Goal: Task Accomplishment & Management: Use online tool/utility

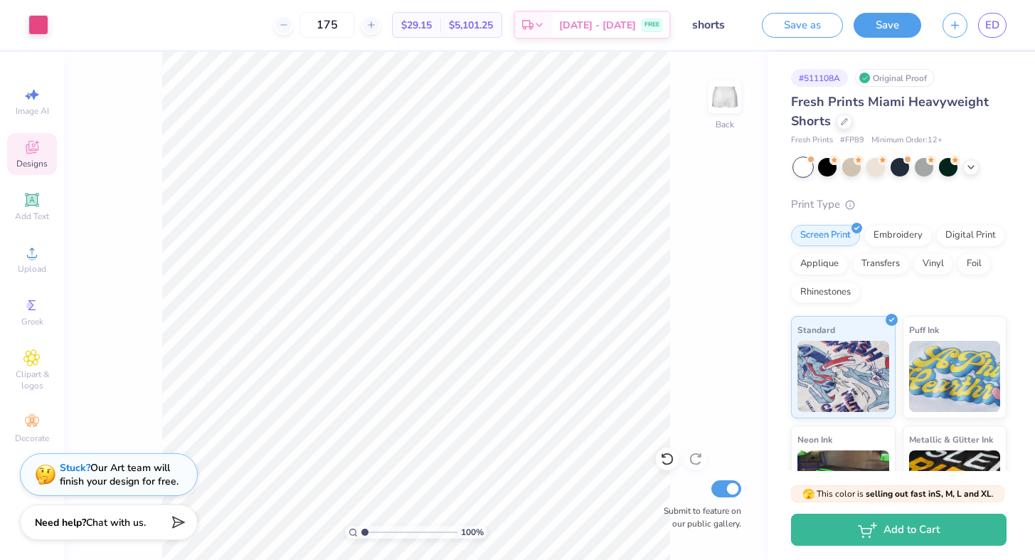
click at [34, 149] on icon at bounding box center [32, 147] width 13 height 13
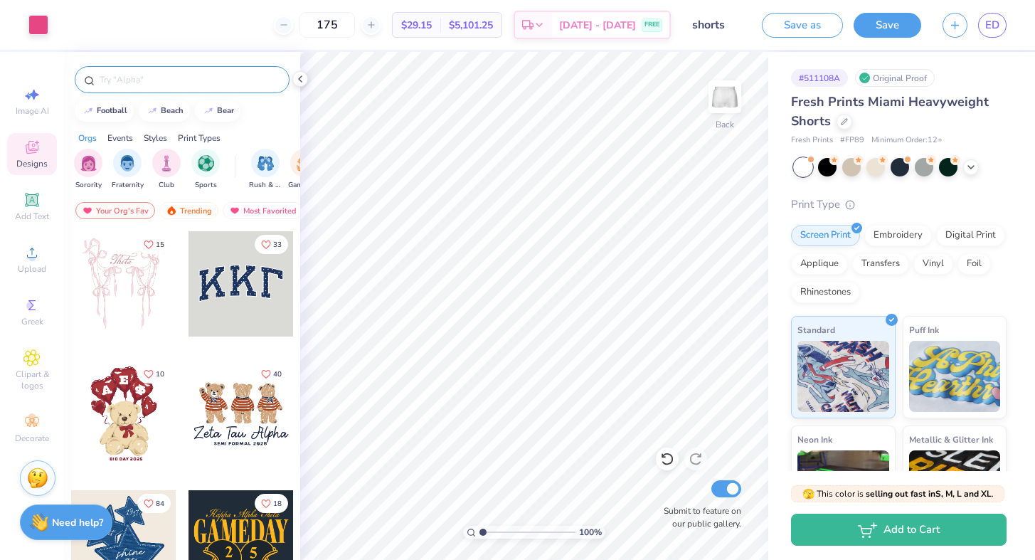
click at [115, 85] on input "text" at bounding box center [189, 80] width 182 height 14
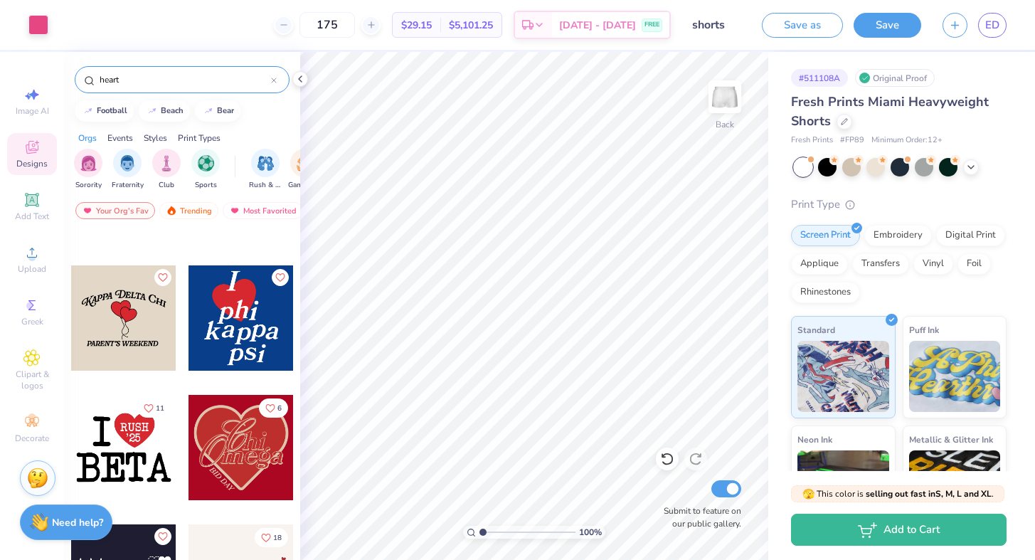
scroll to position [349, 0]
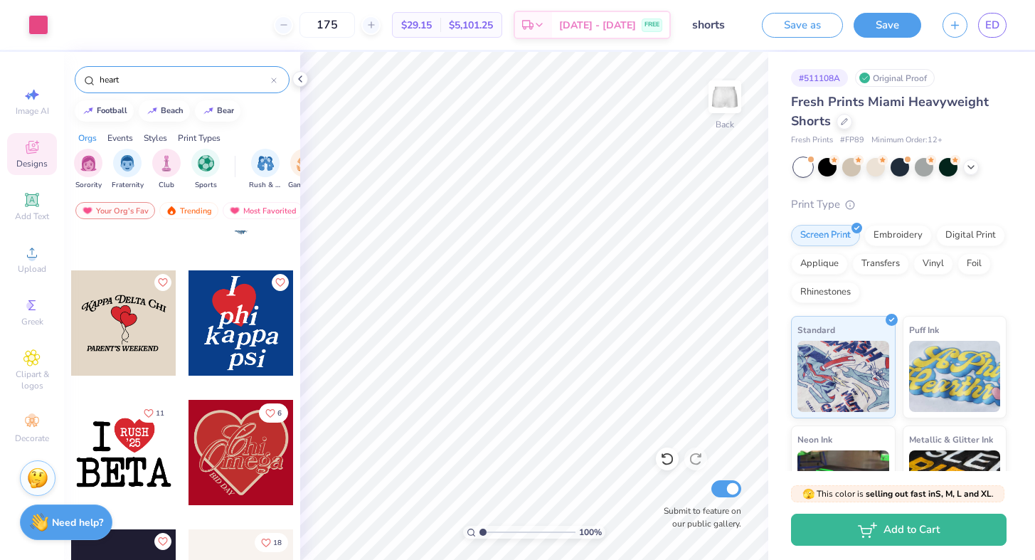
type input "heart"
click at [239, 309] on div at bounding box center [241, 322] width 105 height 105
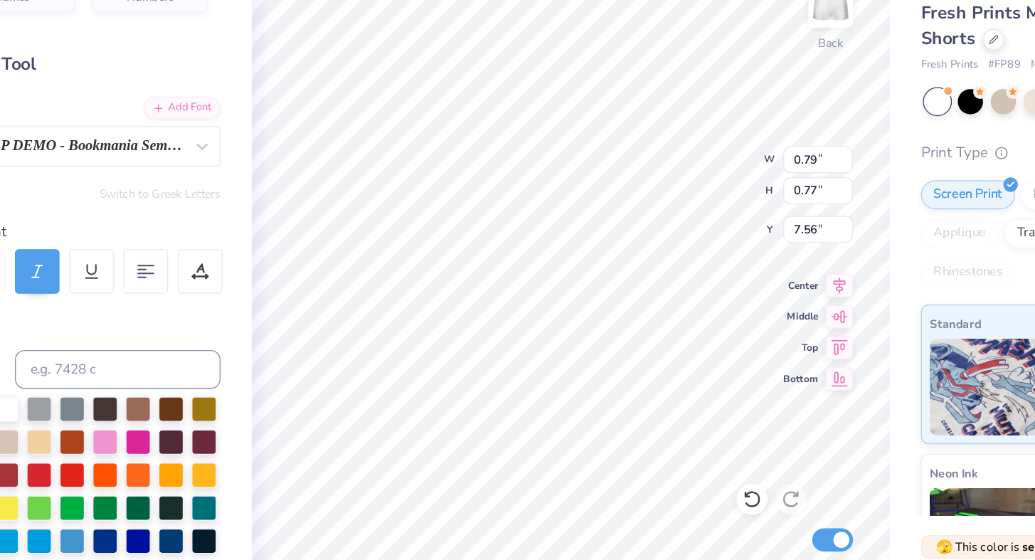
type input "7.56"
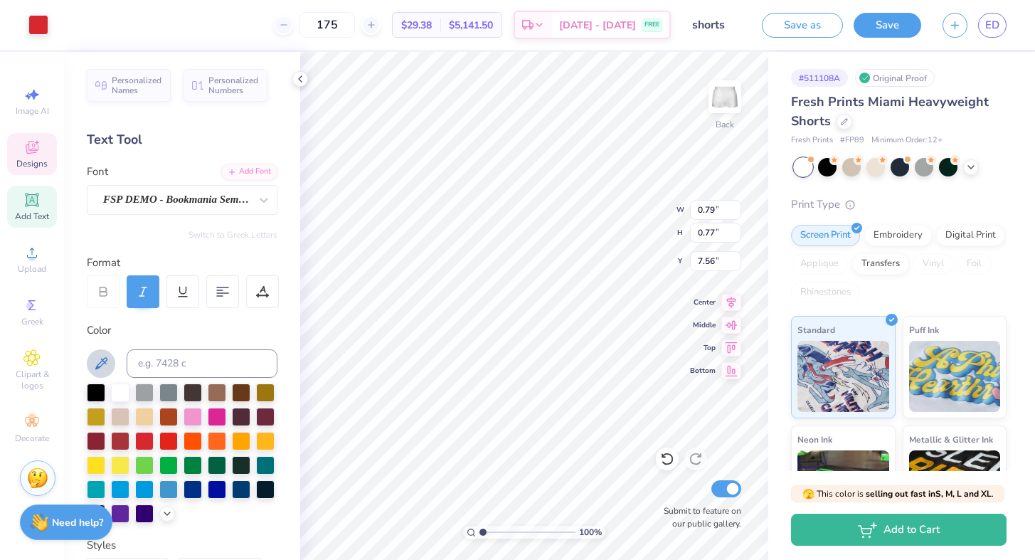
click at [99, 365] on icon at bounding box center [101, 363] width 17 height 17
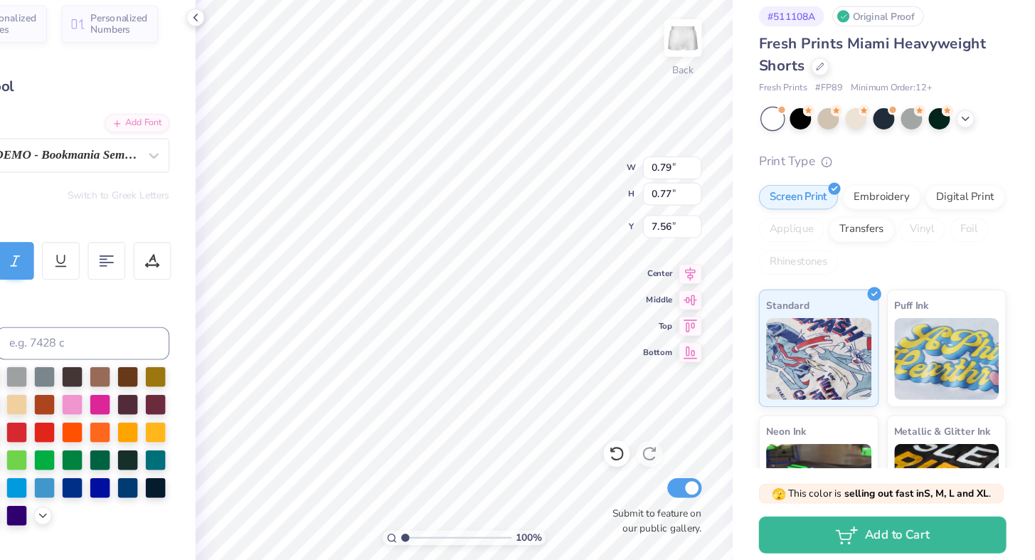
scroll to position [0, 0]
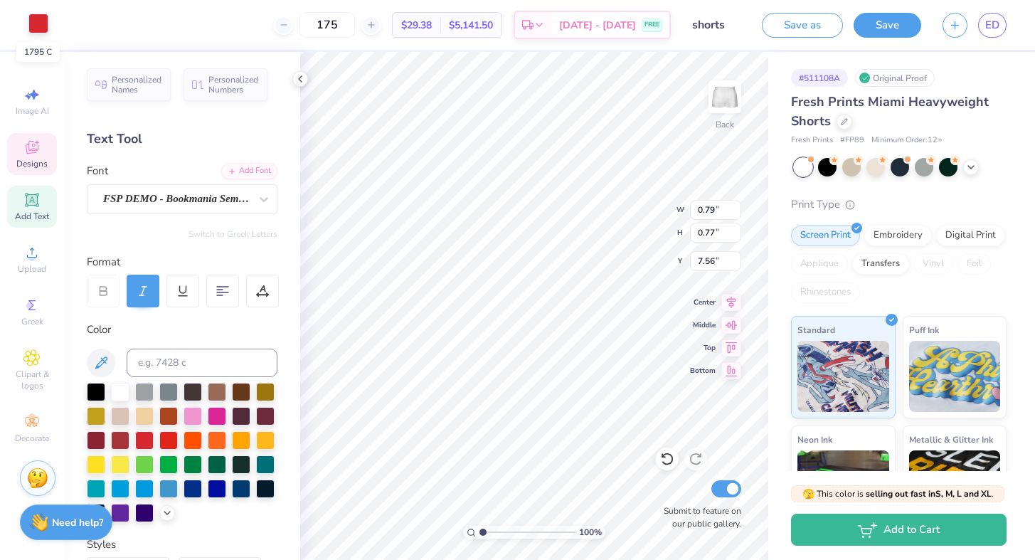
click at [43, 31] on div at bounding box center [38, 24] width 20 height 20
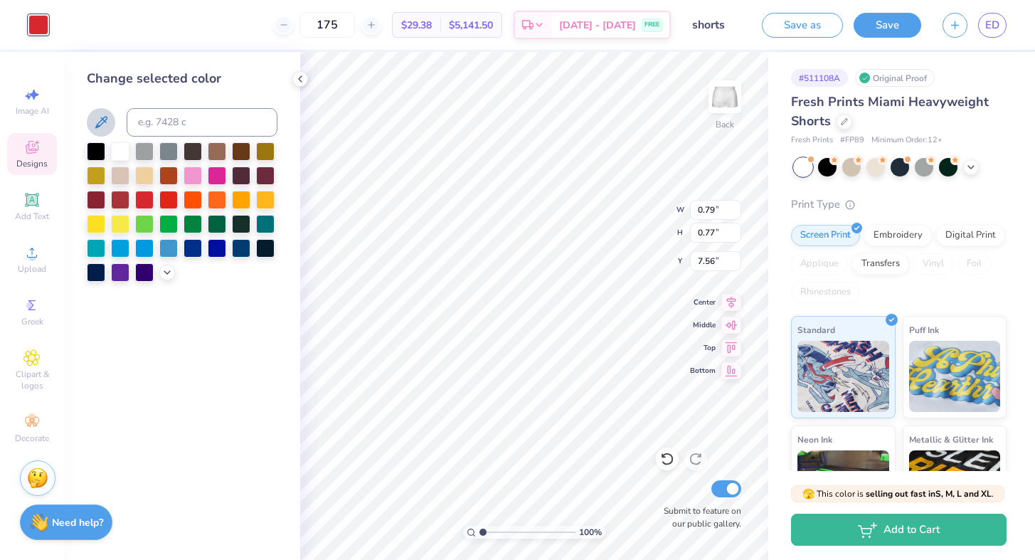
click at [103, 123] on icon at bounding box center [101, 122] width 17 height 17
click at [297, 78] on icon at bounding box center [300, 78] width 11 height 11
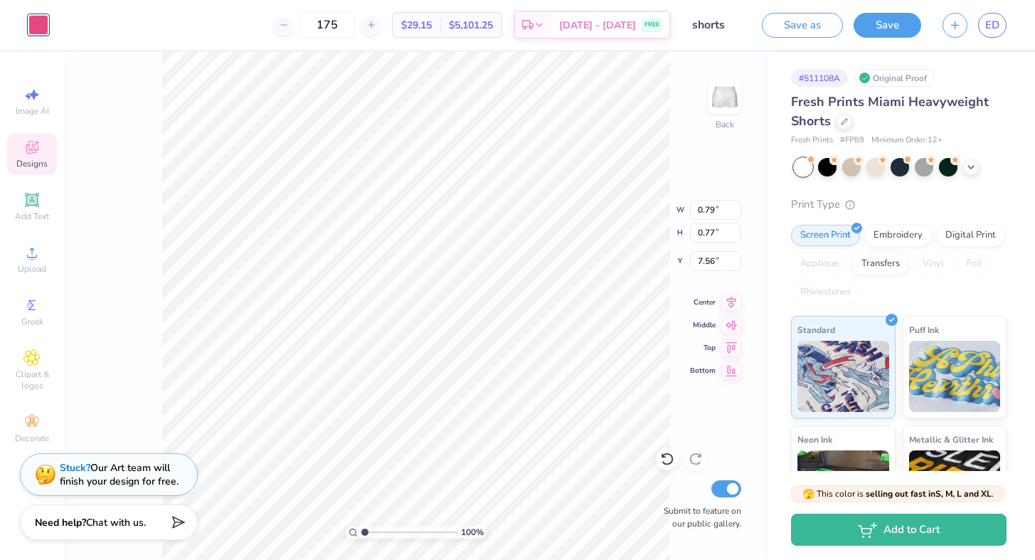
type input "0.80"
type input "0.74"
type input "7.61"
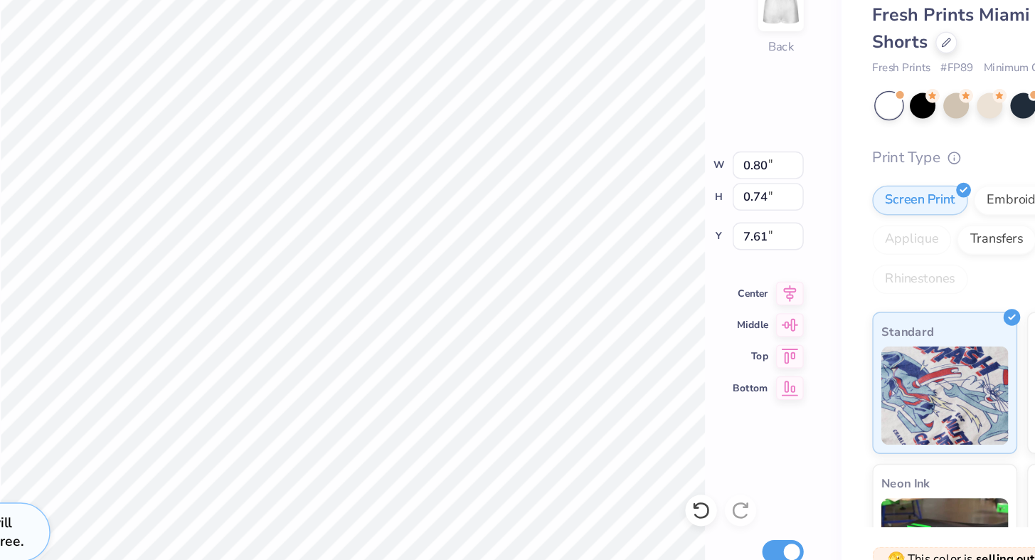
type input "7.48"
type input "1.70"
type input "1.59"
type input "7.63"
type input "7.48"
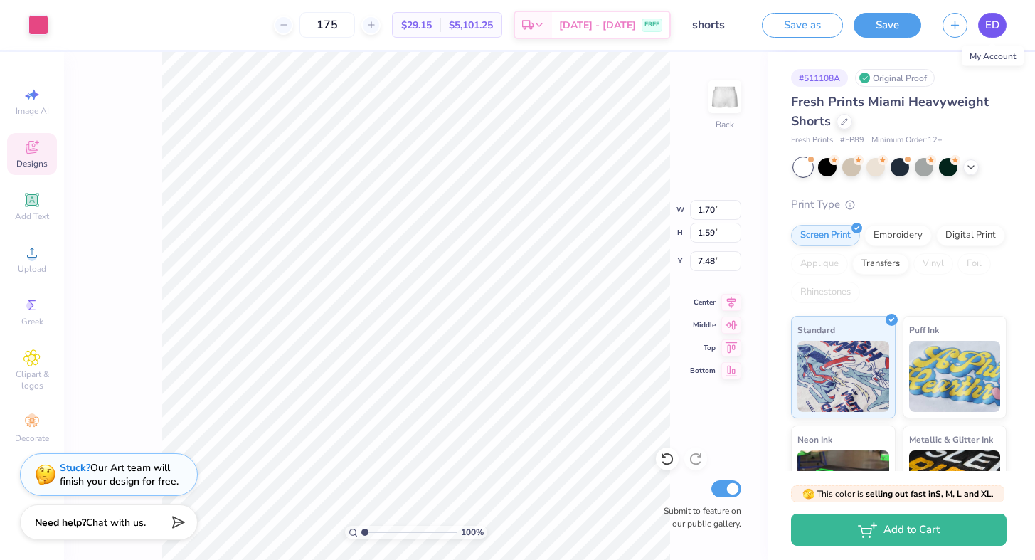
click at [991, 26] on span "ED" at bounding box center [993, 25] width 14 height 16
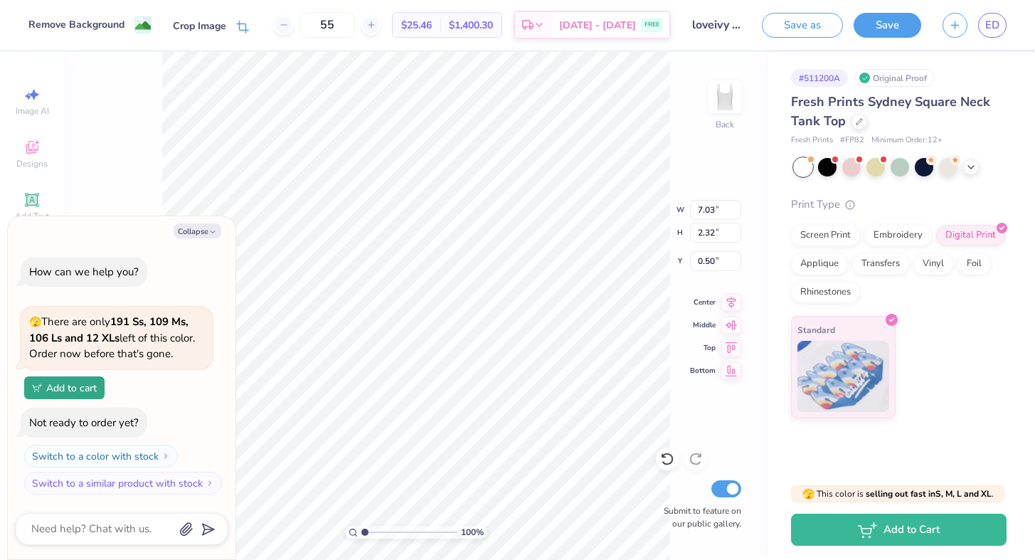
click at [241, 19] on span at bounding box center [242, 27] width 13 height 16
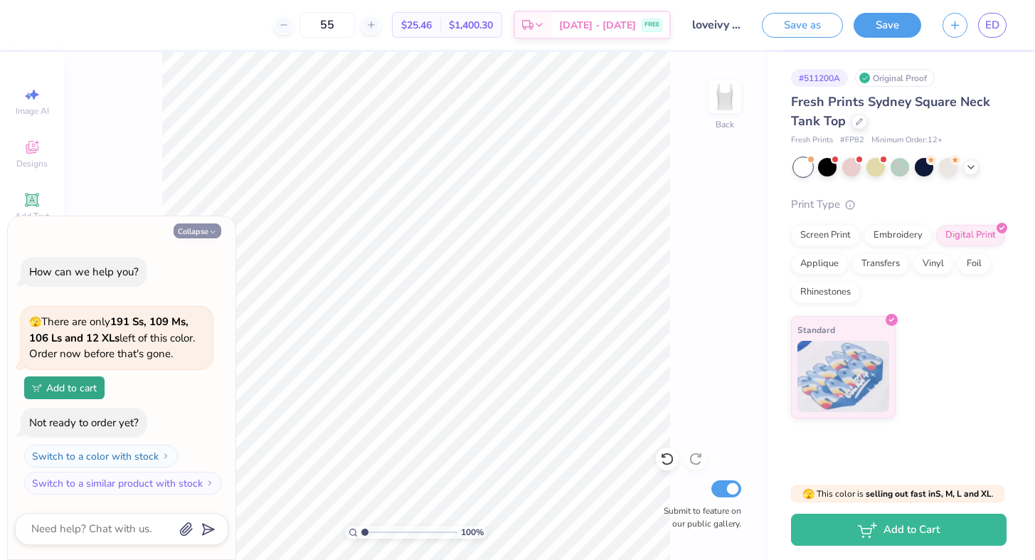
click at [197, 225] on button "Collapse" at bounding box center [198, 230] width 48 height 15
type textarea "x"
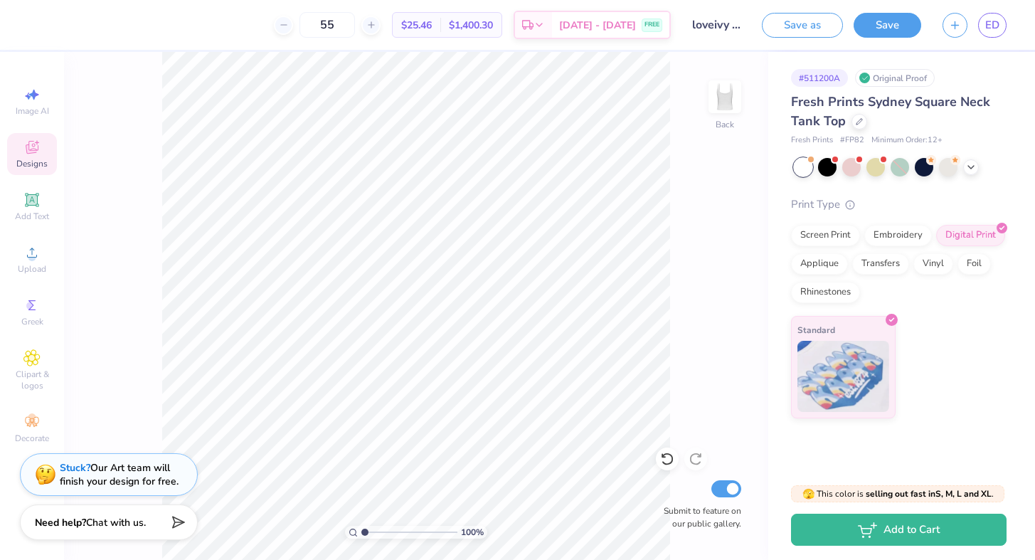
click at [38, 145] on icon at bounding box center [31, 147] width 17 height 17
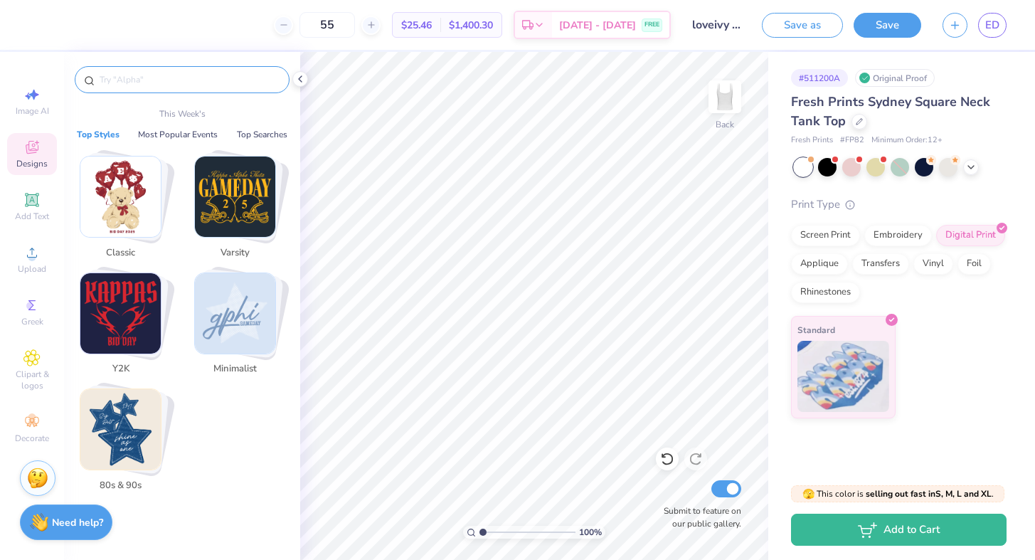
click at [163, 85] on input "text" at bounding box center [189, 80] width 182 height 14
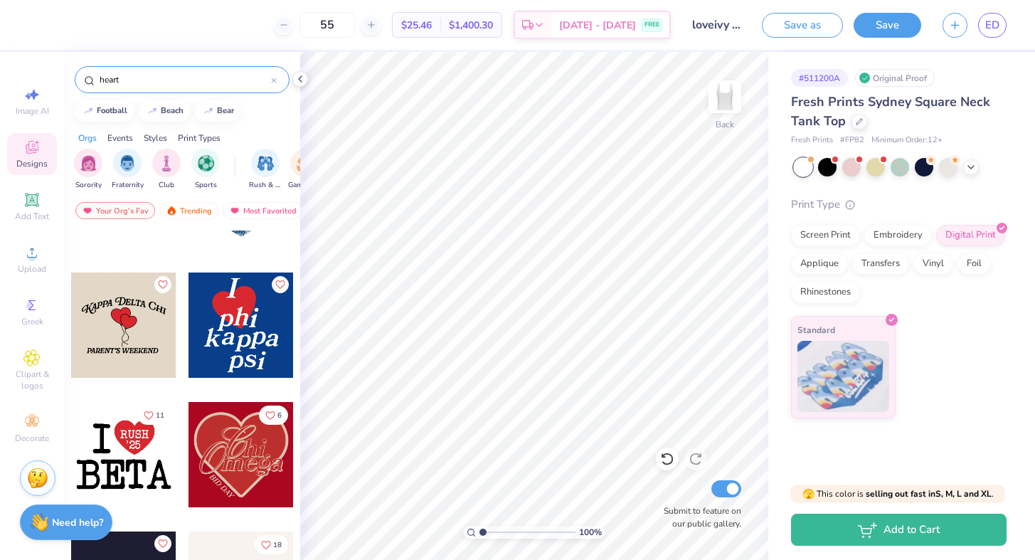
scroll to position [349, 0]
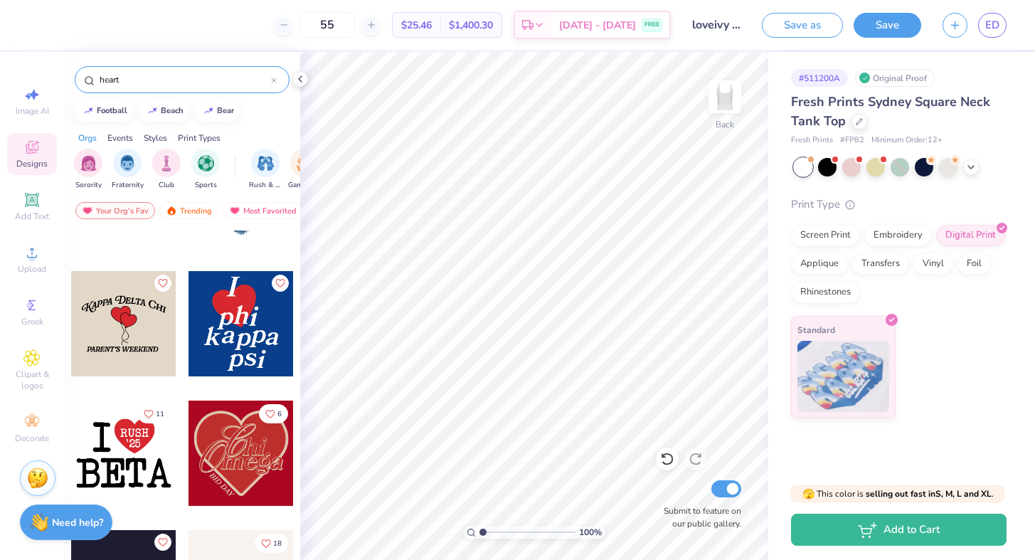
type input "heart"
click at [237, 307] on div at bounding box center [241, 323] width 105 height 105
type input "0.89"
click at [38, 14] on div at bounding box center [38, 24] width 20 height 20
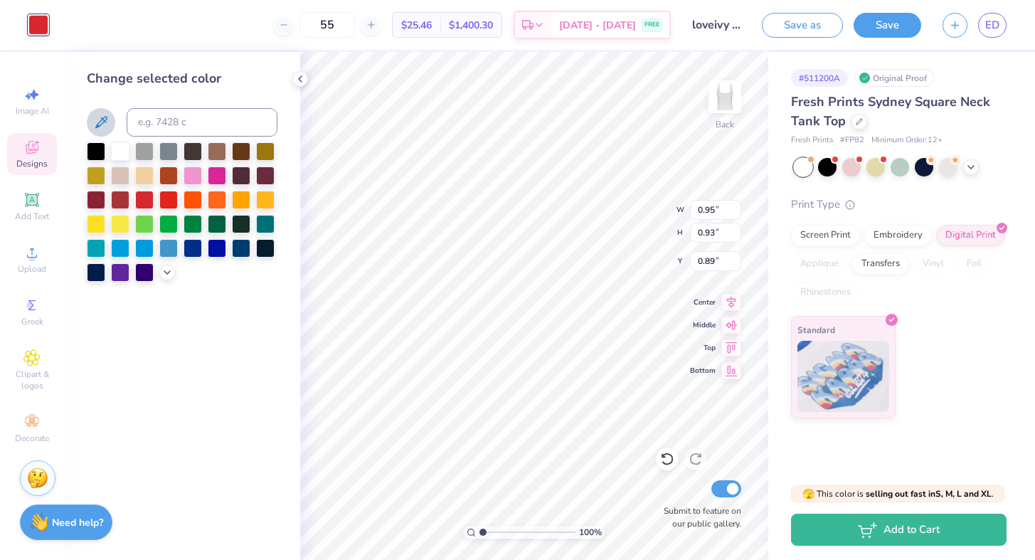
click at [100, 114] on icon at bounding box center [101, 122] width 17 height 17
click at [300, 77] on polyline at bounding box center [300, 79] width 3 height 6
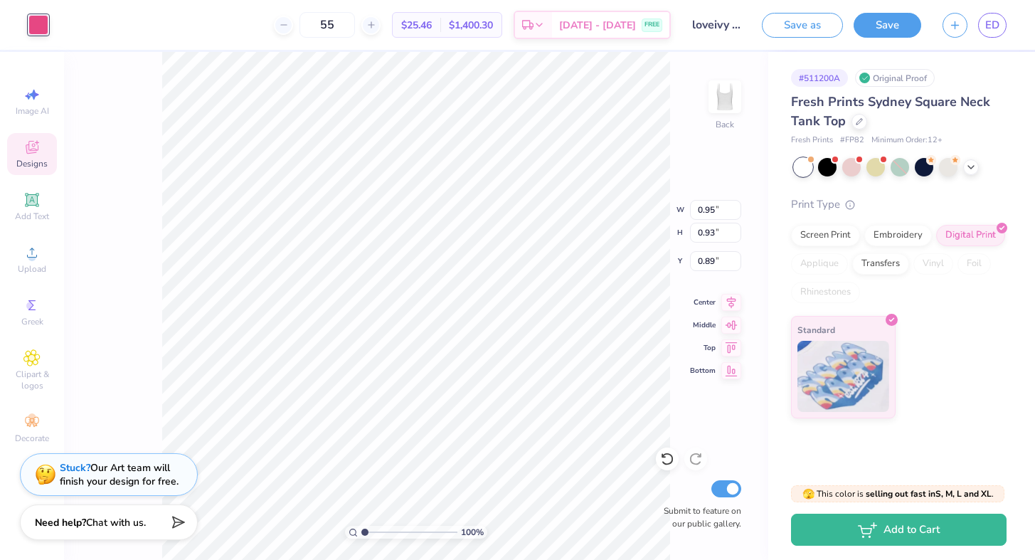
type input "0.96"
type input "0.90"
type input "0.94"
type input "1.24"
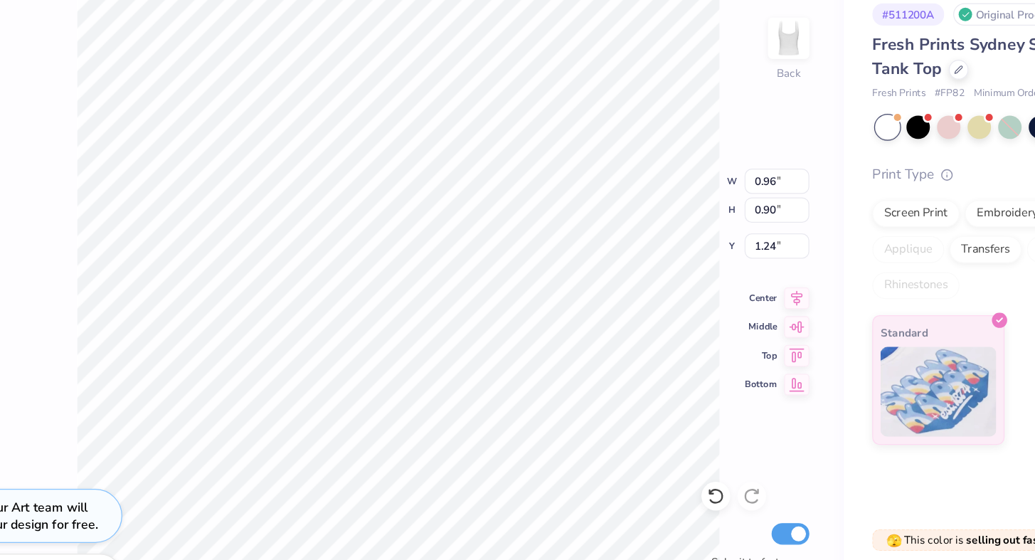
type input "1.39"
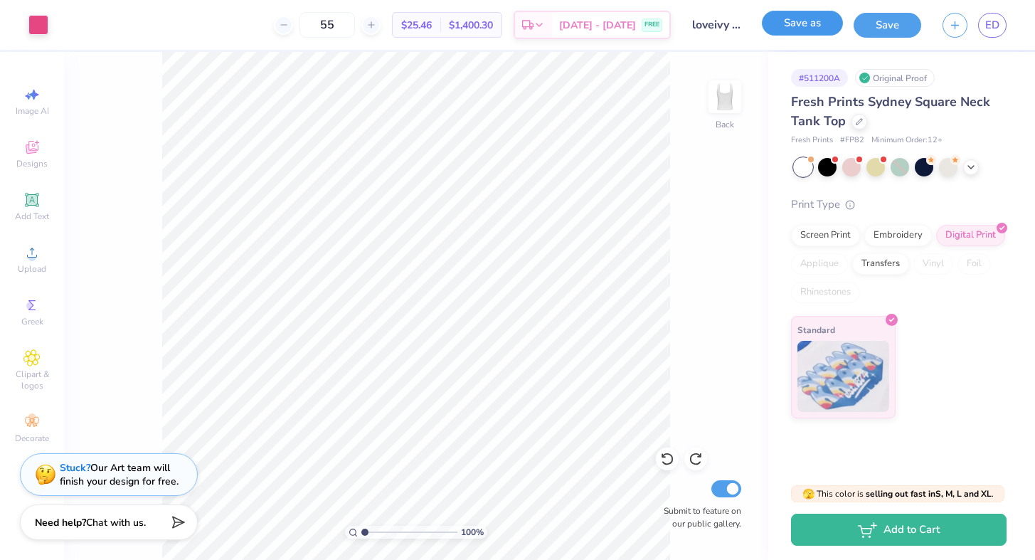
click at [792, 26] on button "Save as" at bounding box center [802, 23] width 81 height 25
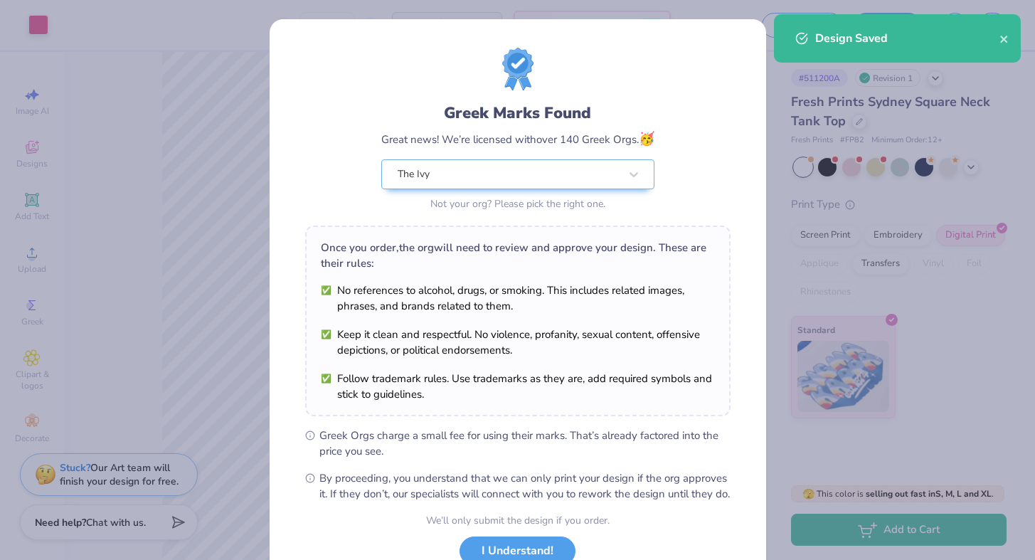
scroll to position [106, 0]
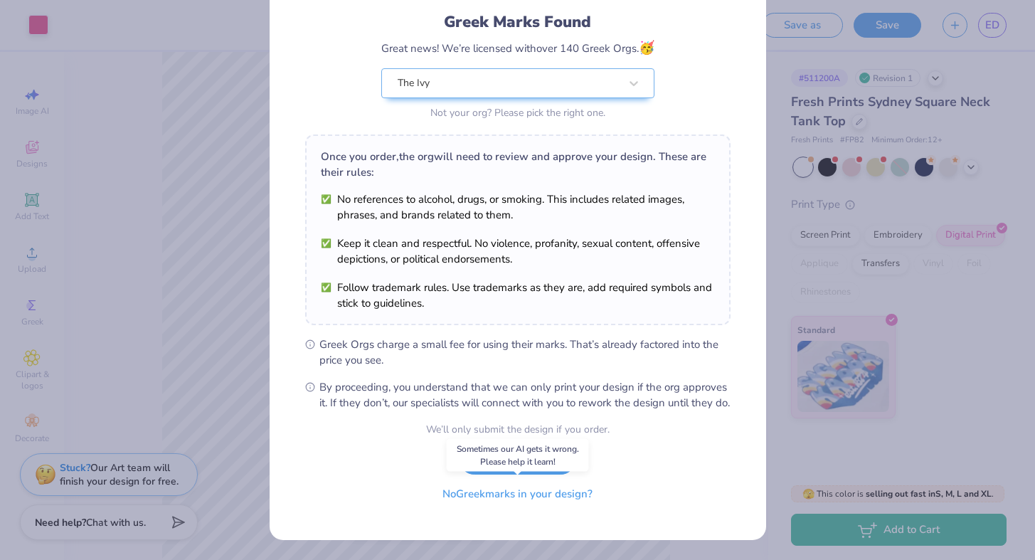
click at [544, 495] on button "No Greek marks in your design?" at bounding box center [518, 494] width 174 height 29
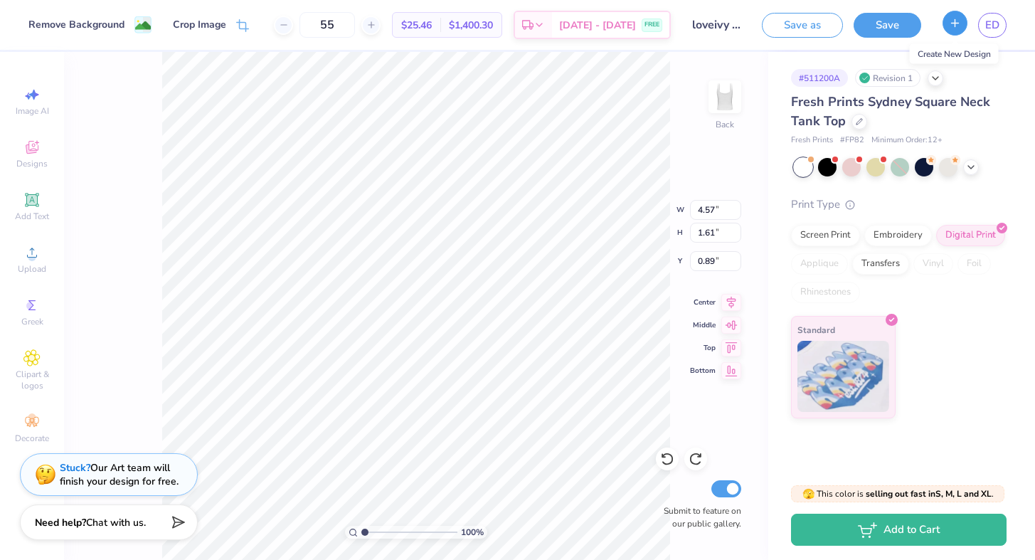
click at [959, 27] on icon "button" at bounding box center [955, 23] width 12 height 12
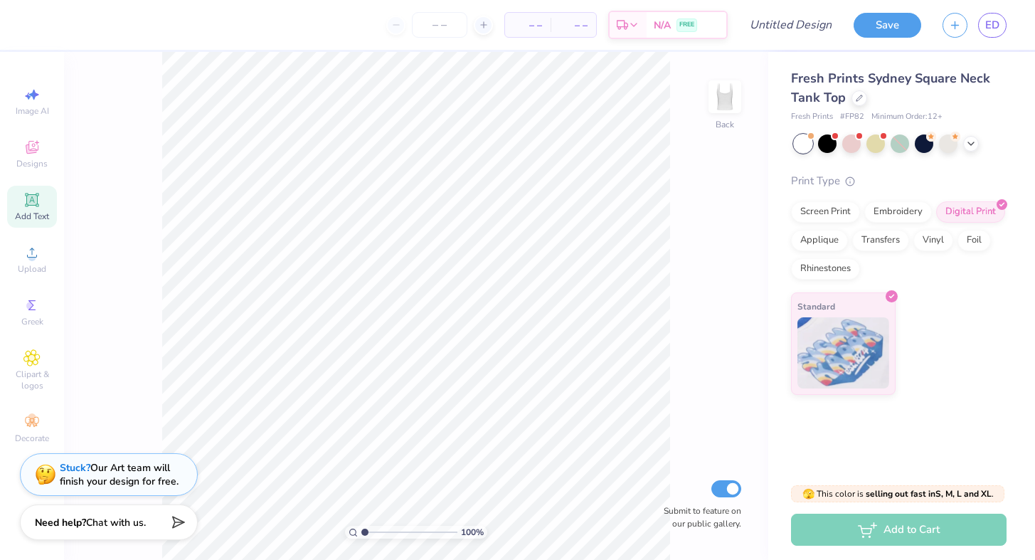
click at [37, 204] on icon at bounding box center [32, 200] width 14 height 14
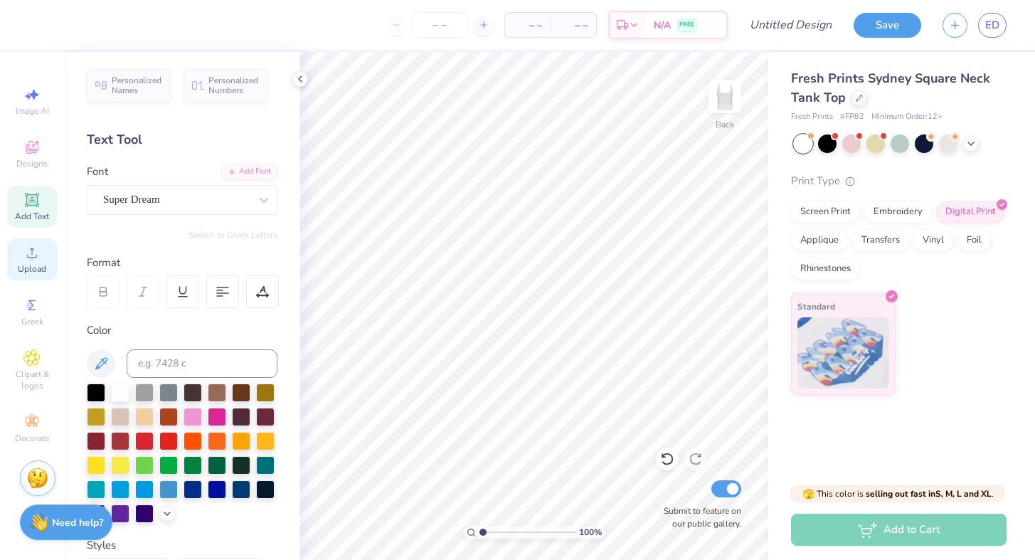
click at [36, 253] on icon at bounding box center [31, 252] width 17 height 17
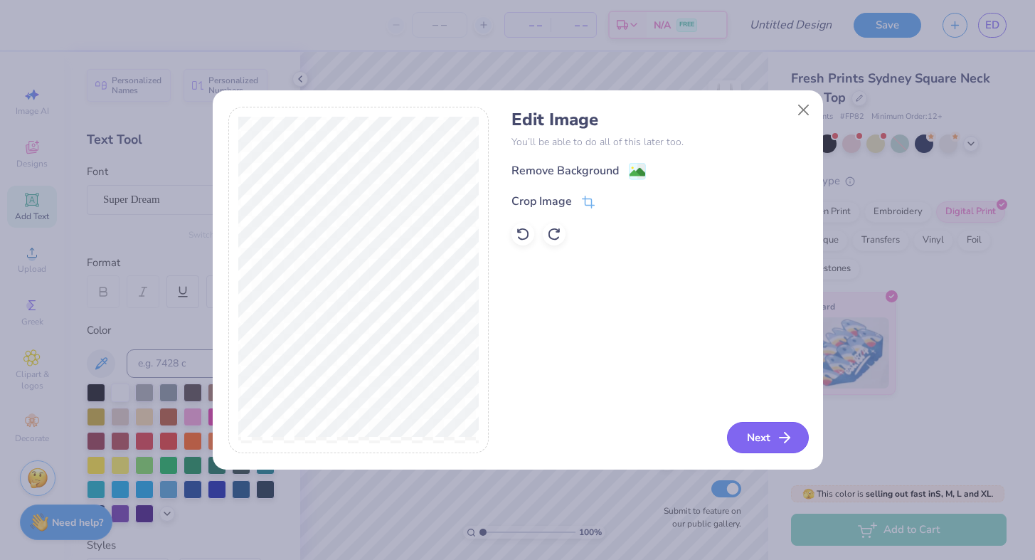
click at [754, 443] on button "Next" at bounding box center [768, 437] width 82 height 31
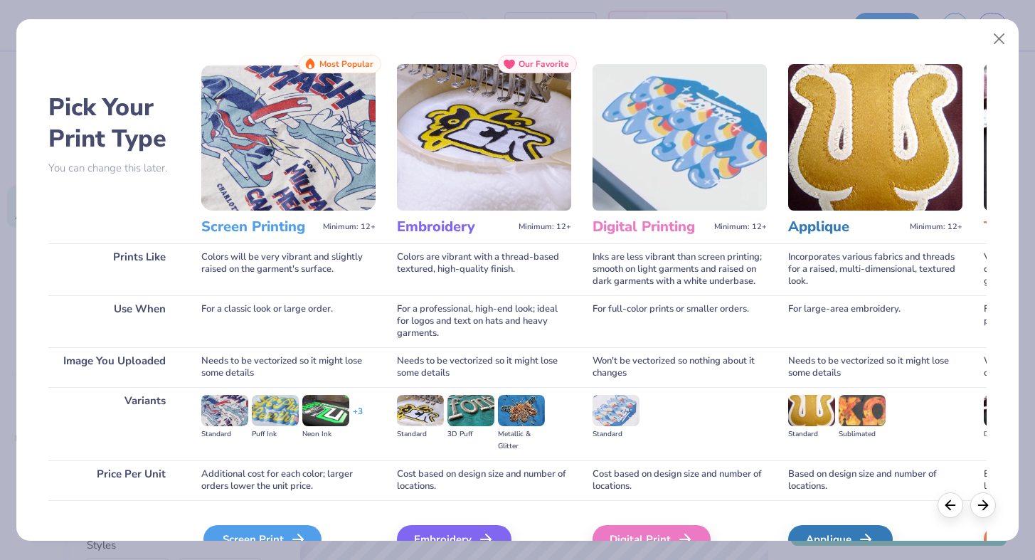
click at [285, 532] on div "Screen Print" at bounding box center [263, 539] width 118 height 28
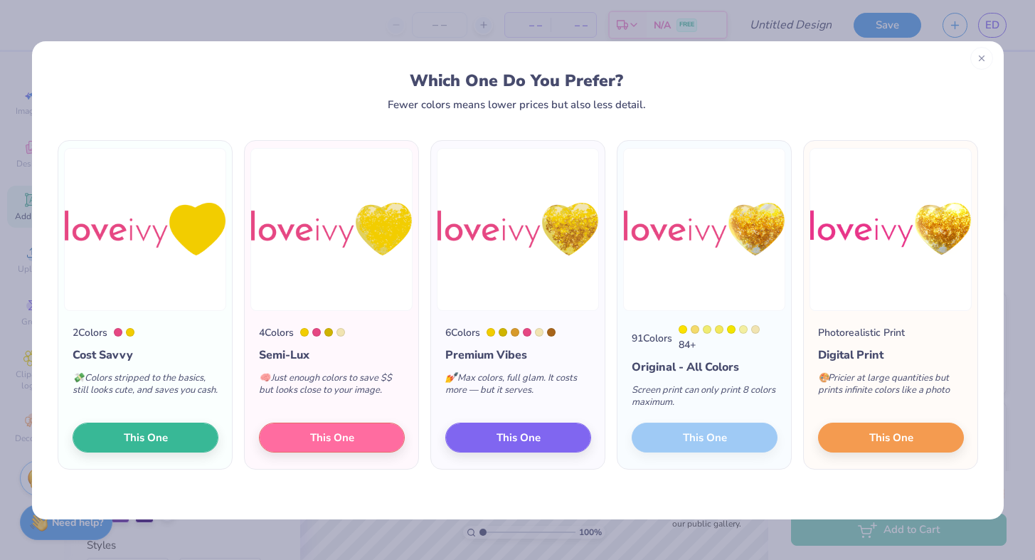
click at [981, 61] on icon at bounding box center [982, 58] width 10 height 10
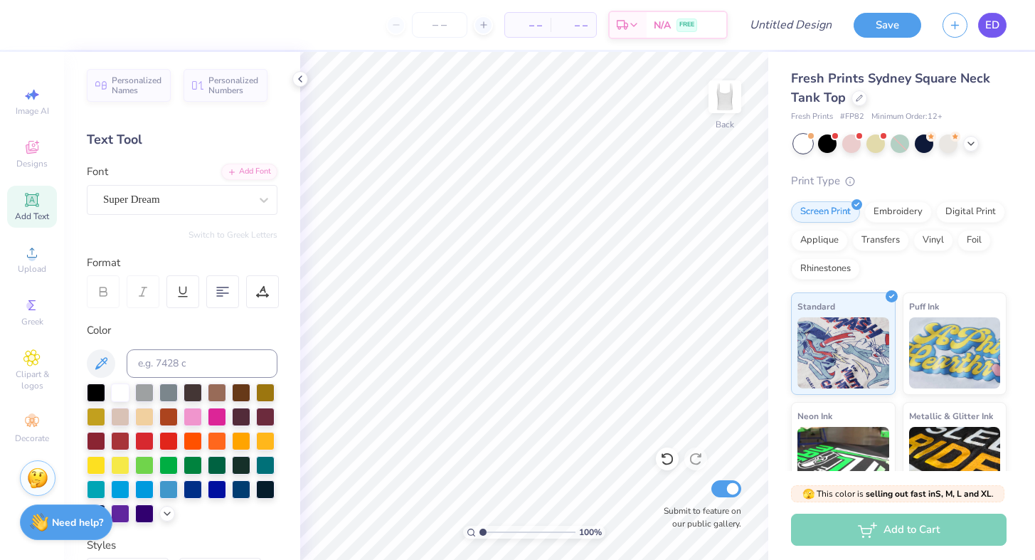
click at [995, 31] on span "ED" at bounding box center [993, 25] width 14 height 16
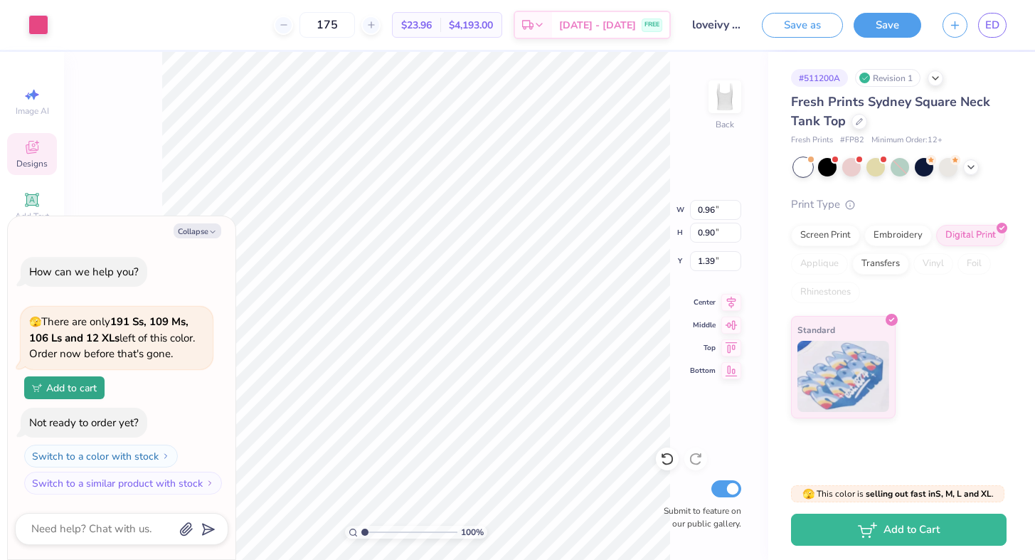
type textarea "x"
type input "1.26"
type input "1.18"
type input "1.16"
type textarea "x"
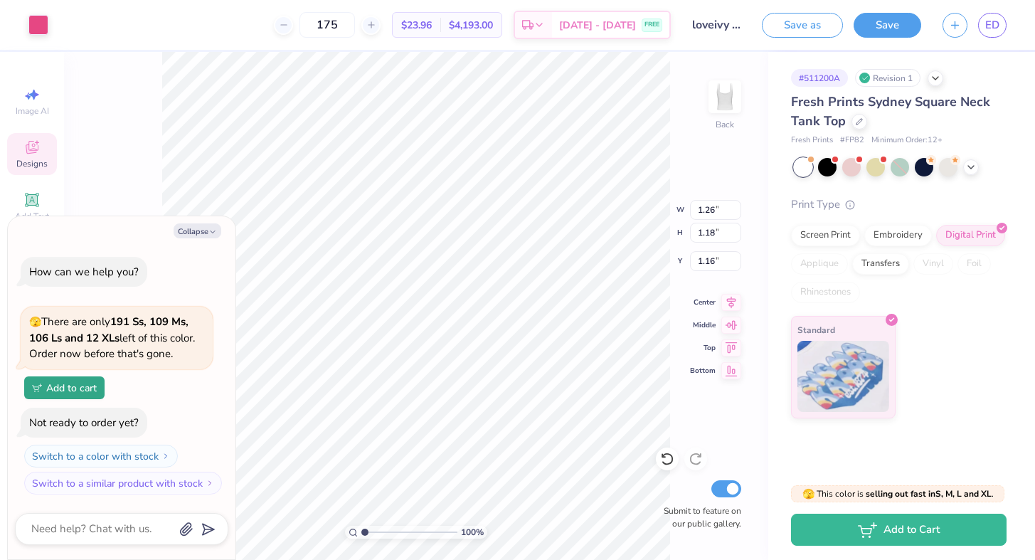
type input "1.10"
click at [209, 228] on icon "button" at bounding box center [213, 232] width 9 height 9
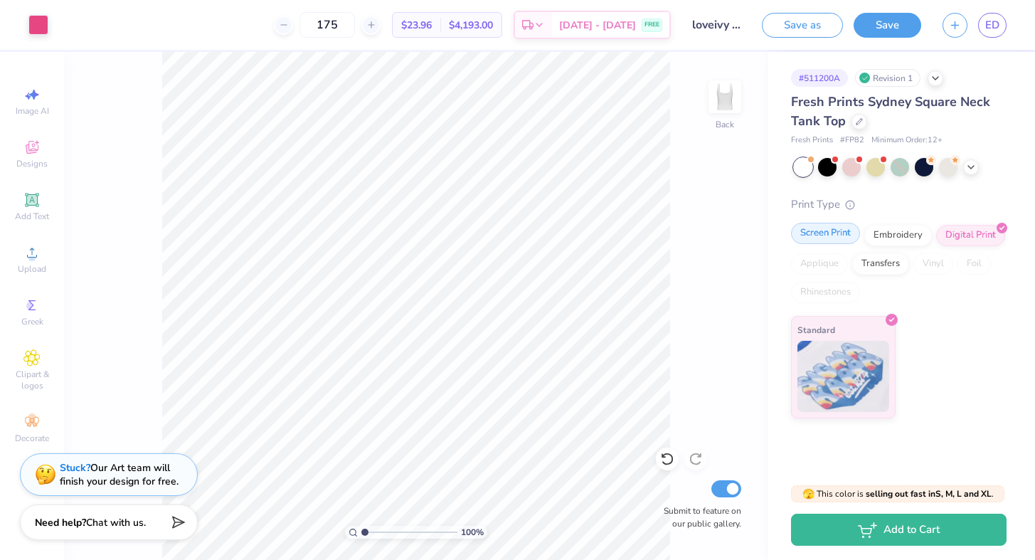
click at [833, 238] on div "Screen Print" at bounding box center [825, 233] width 69 height 21
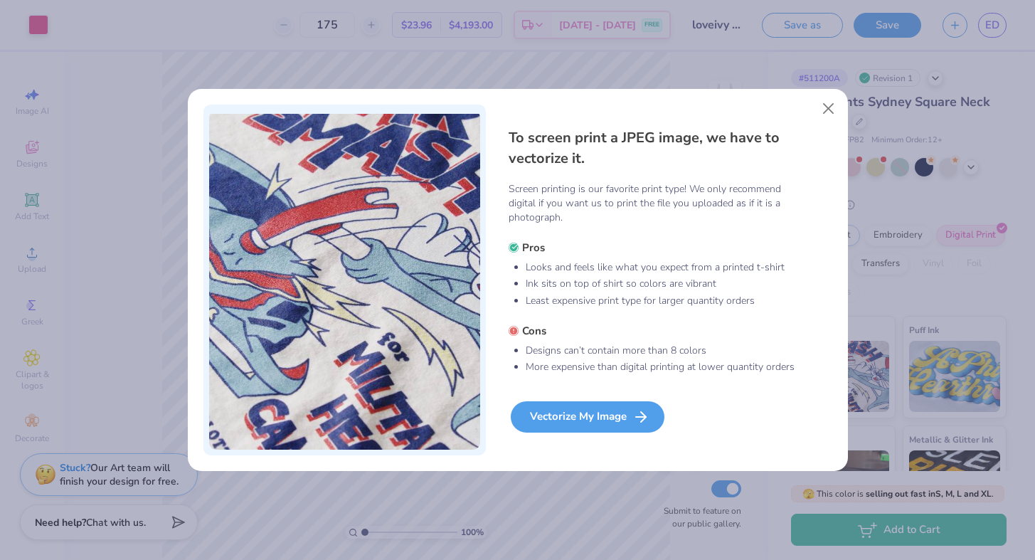
click at [613, 412] on div "Vectorize My Image" at bounding box center [588, 416] width 154 height 31
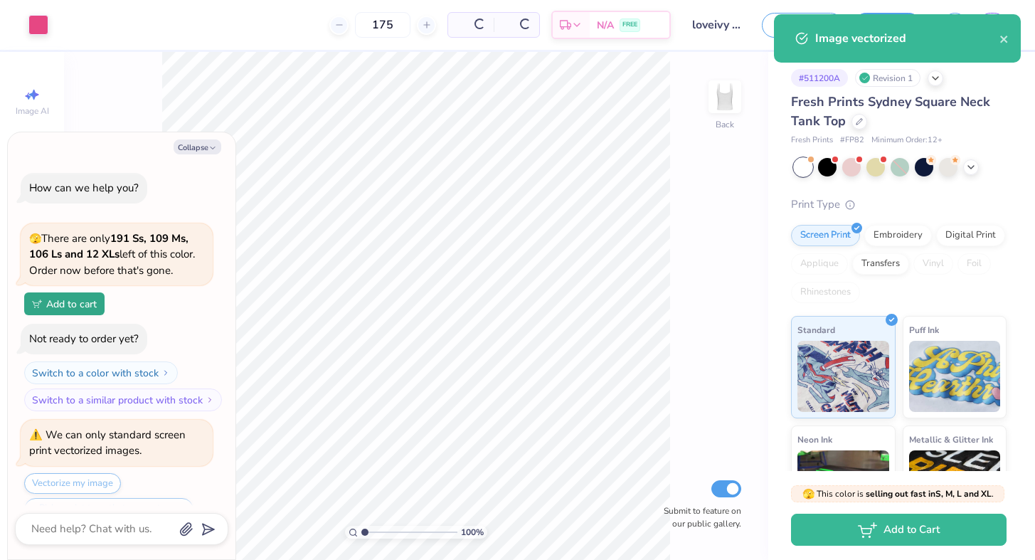
scroll to position [34, 0]
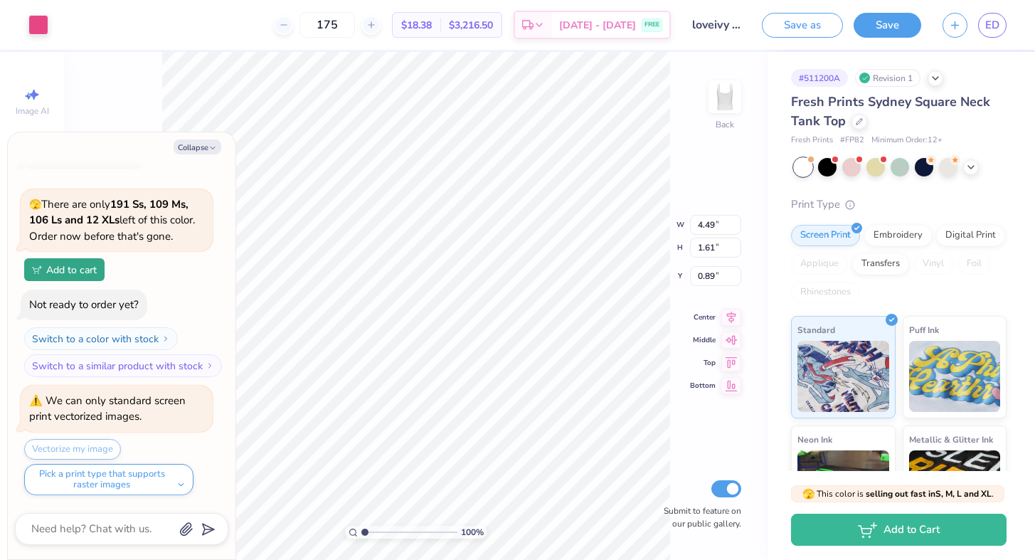
click at [93, 446] on div "Vectorize my image Pick a print type that supports raster images" at bounding box center [118, 467] width 189 height 56
click at [200, 142] on button "Collapse" at bounding box center [198, 146] width 48 height 15
type textarea "x"
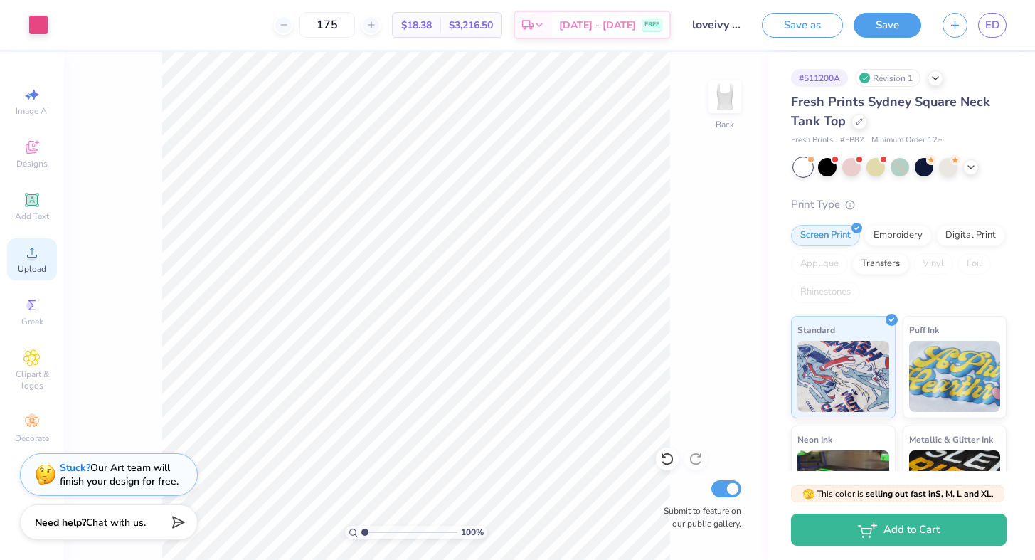
click at [35, 259] on icon at bounding box center [31, 252] width 17 height 17
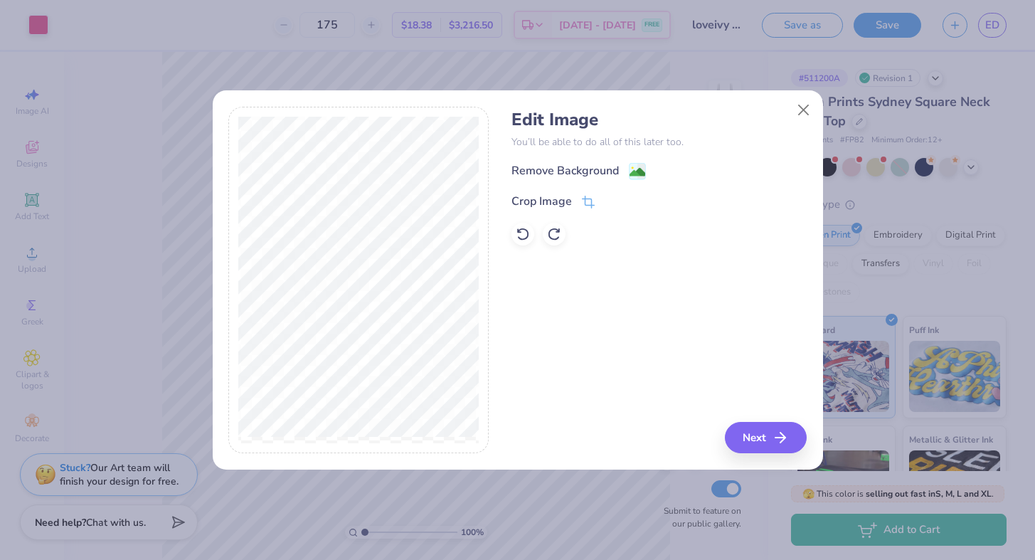
click at [584, 216] on div "Remove Background Crop Image" at bounding box center [659, 203] width 295 height 83
click at [585, 208] on icon at bounding box center [588, 203] width 13 height 13
click at [608, 199] on icon at bounding box center [612, 201] width 9 height 9
click at [780, 442] on icon "button" at bounding box center [784, 437] width 17 height 17
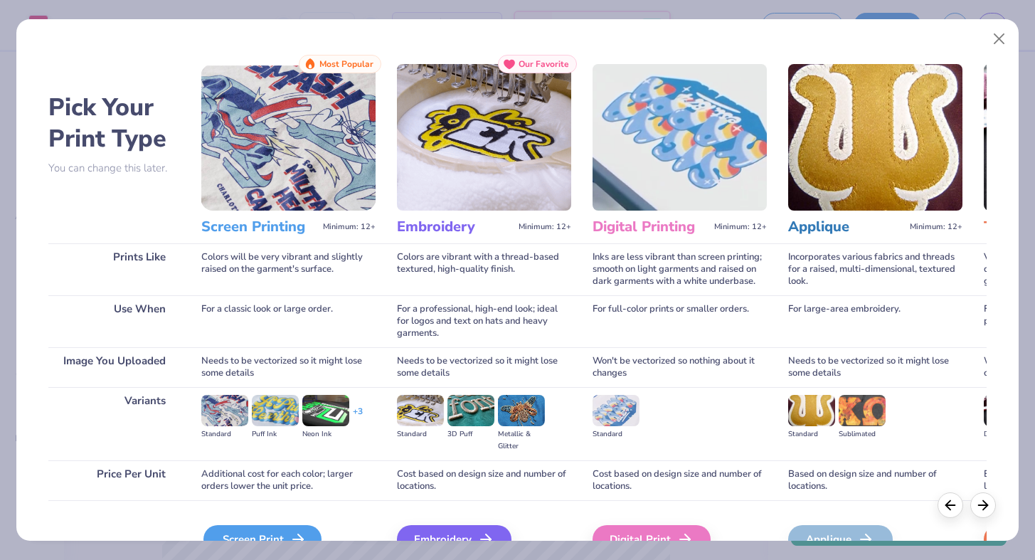
click at [267, 534] on div "Screen Print" at bounding box center [263, 539] width 118 height 28
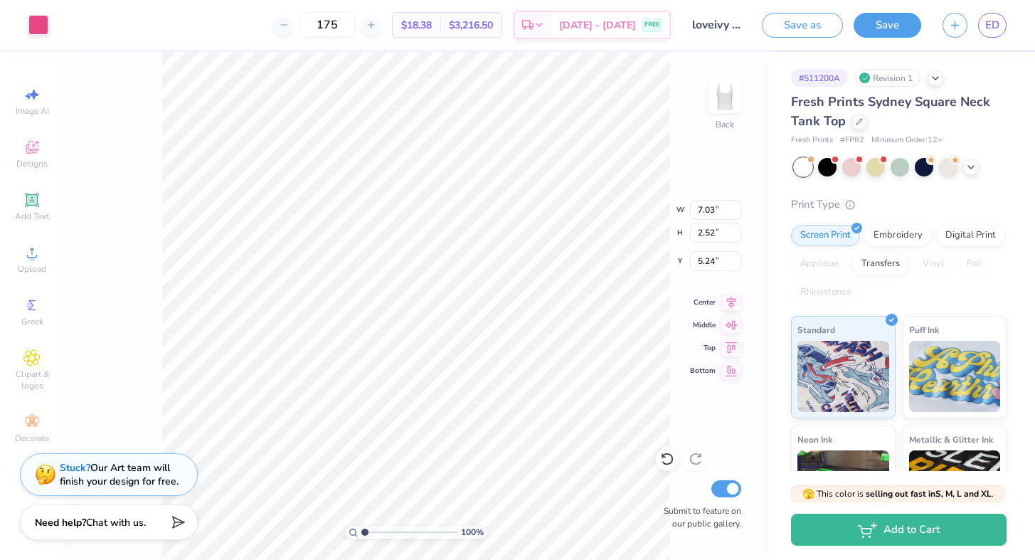
type input "4.56"
type input "1.63"
type input "0.87"
type input "4.19"
type input "1.50"
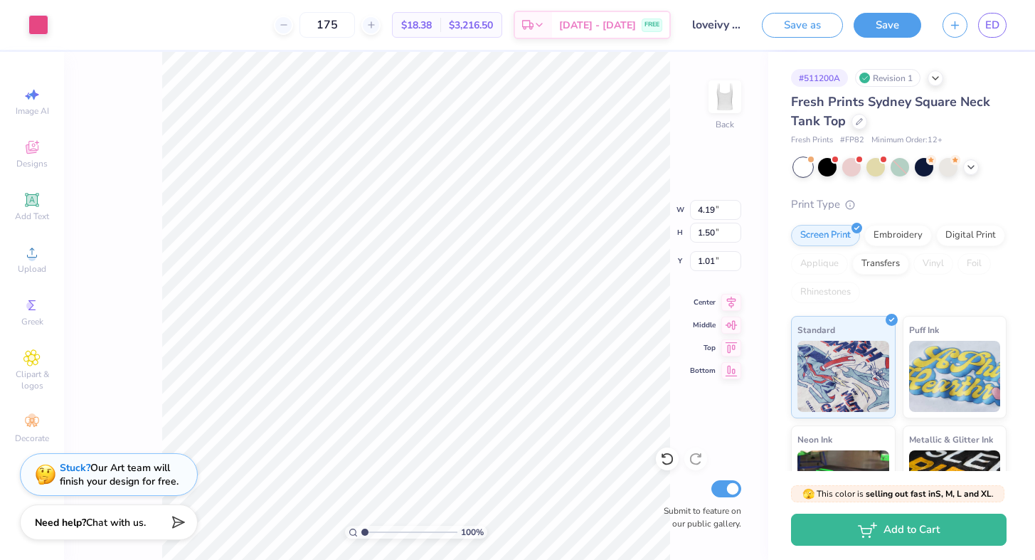
type input "0.78"
type input "0.94"
type input "4.04"
type input "1.45"
type input "0.67"
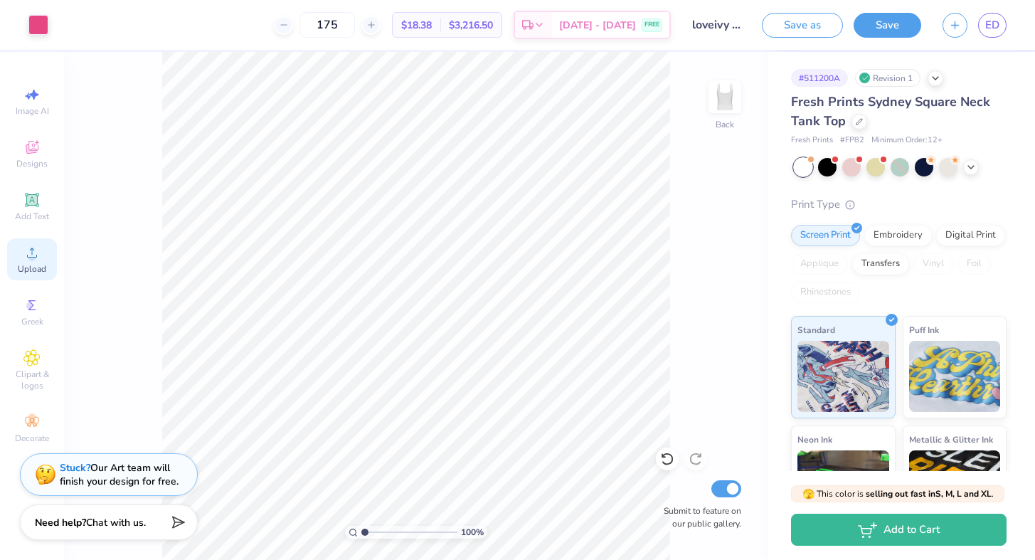
click at [31, 255] on circle at bounding box center [32, 257] width 8 height 8
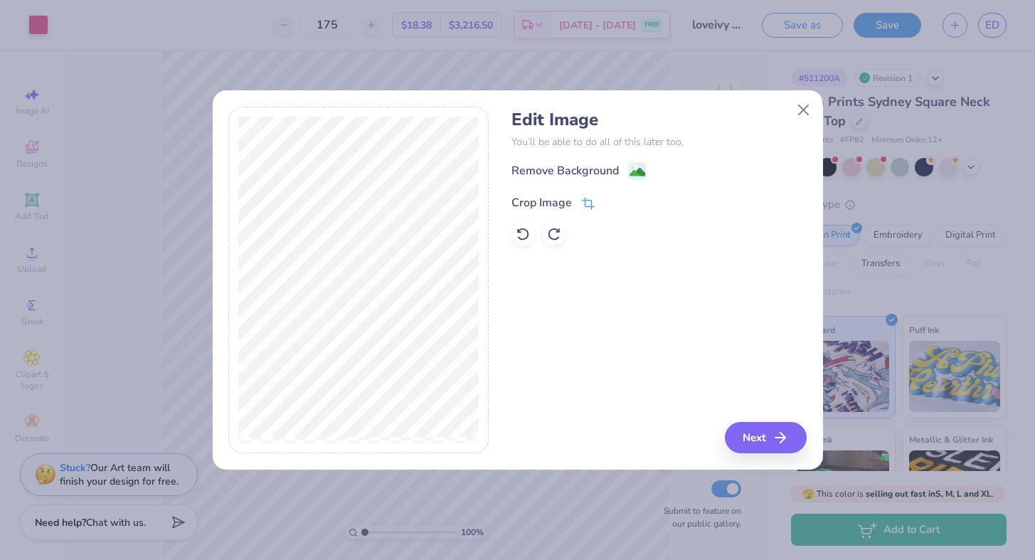
click at [588, 198] on icon at bounding box center [588, 203] width 13 height 13
click at [611, 201] on icon at bounding box center [612, 201] width 9 height 9
click at [749, 434] on button "Next" at bounding box center [768, 437] width 82 height 31
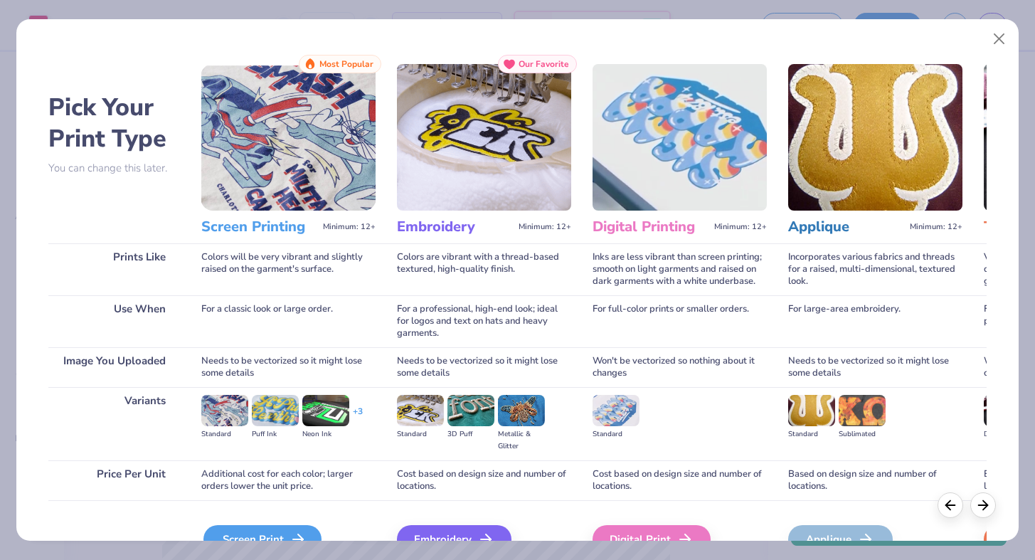
click at [283, 535] on div "Screen Print" at bounding box center [263, 539] width 118 height 28
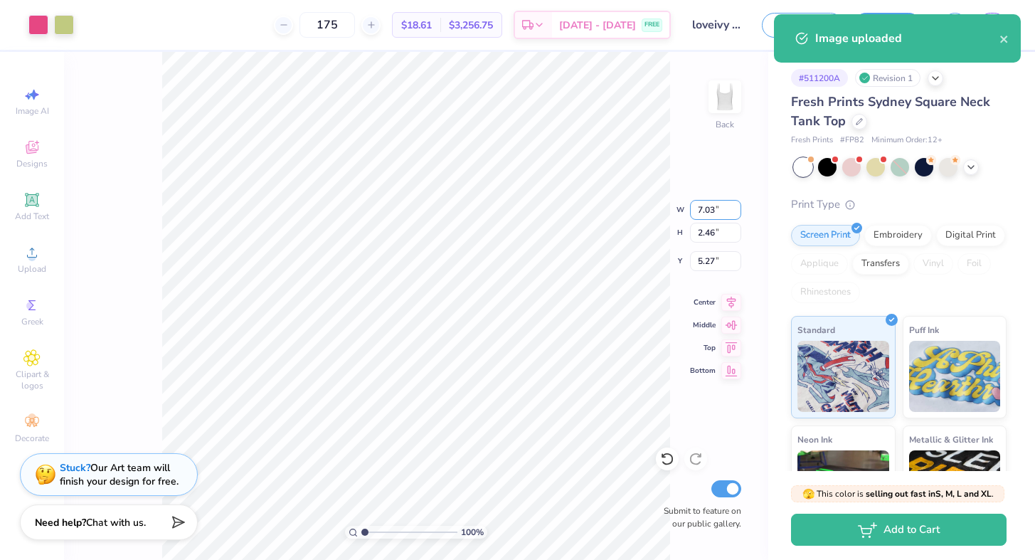
drag, startPoint x: 715, startPoint y: 210, endPoint x: 684, endPoint y: 204, distance: 31.1
click at [684, 204] on div "100 % Back W 7.03 7.03 " H 2.46 2.46 " Y 5.27 5.27 " Center Middle Top Bottom S…" at bounding box center [416, 306] width 705 height 508
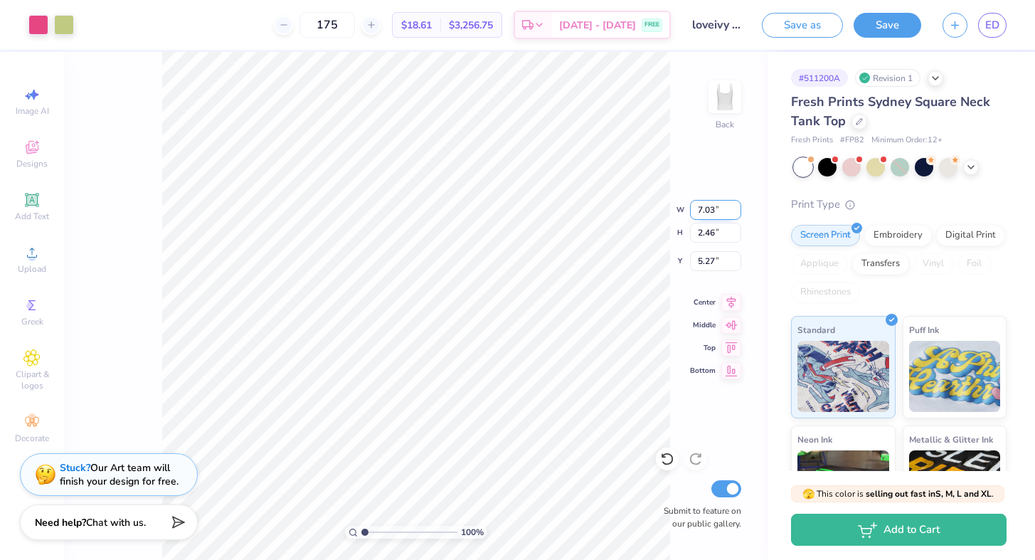
click at [714, 211] on input "7.03" at bounding box center [715, 210] width 51 height 20
type input "7"
type input "4.49"
type input "1.57"
type input "0.70"
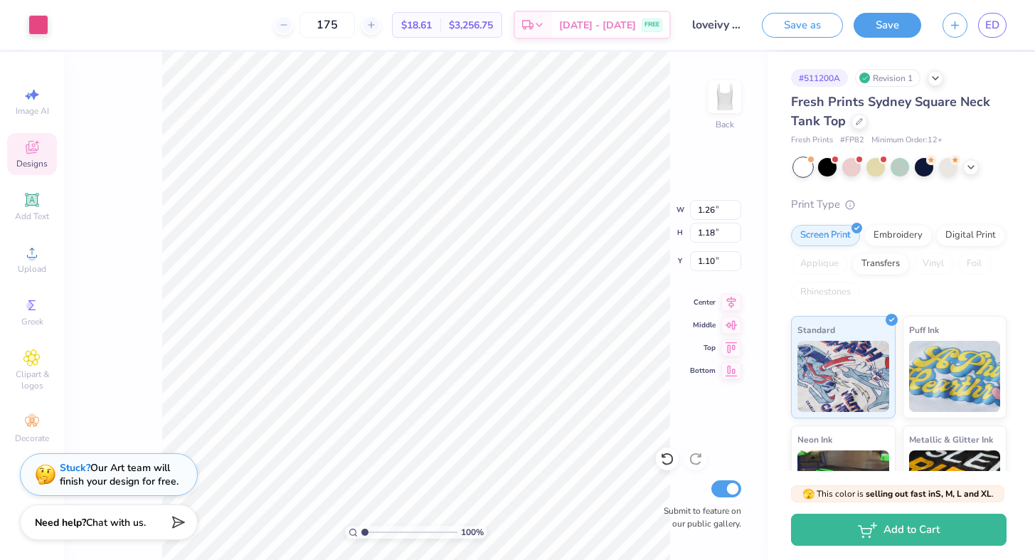
type input "1.43"
type input "1.34"
type input "0.97"
type input "0.82"
type input "1.08"
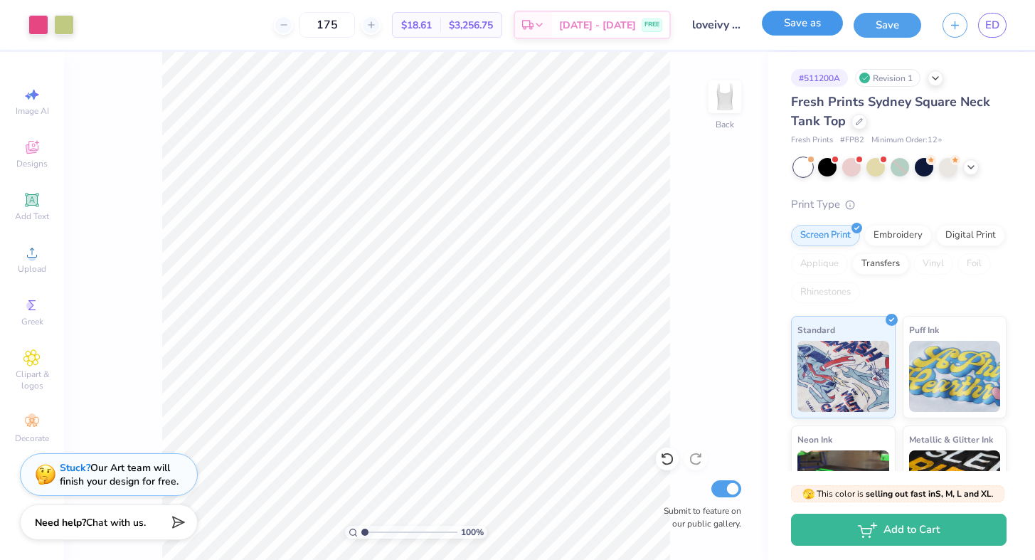
click at [805, 33] on button "Save as" at bounding box center [802, 23] width 81 height 25
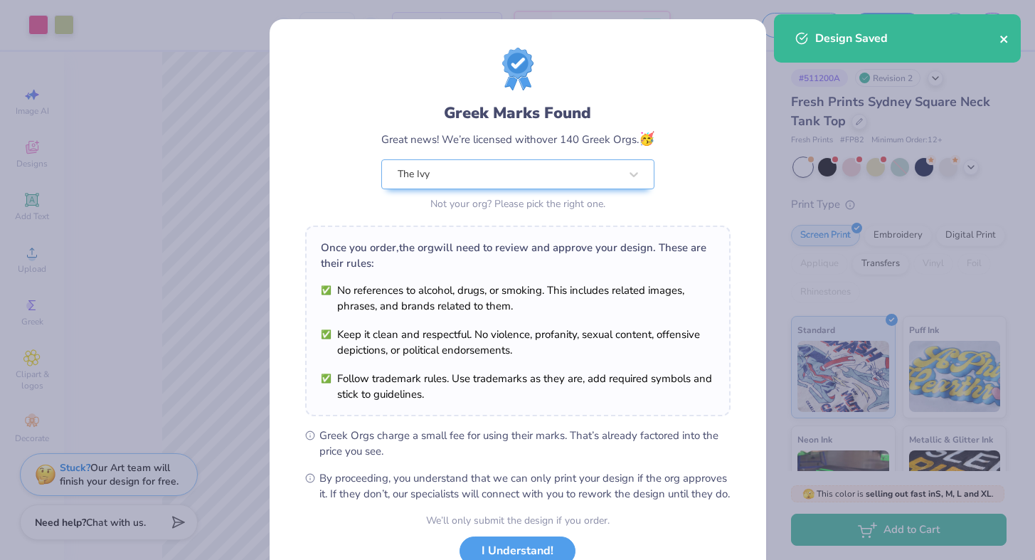
click at [1007, 38] on icon "close" at bounding box center [1005, 38] width 10 height 11
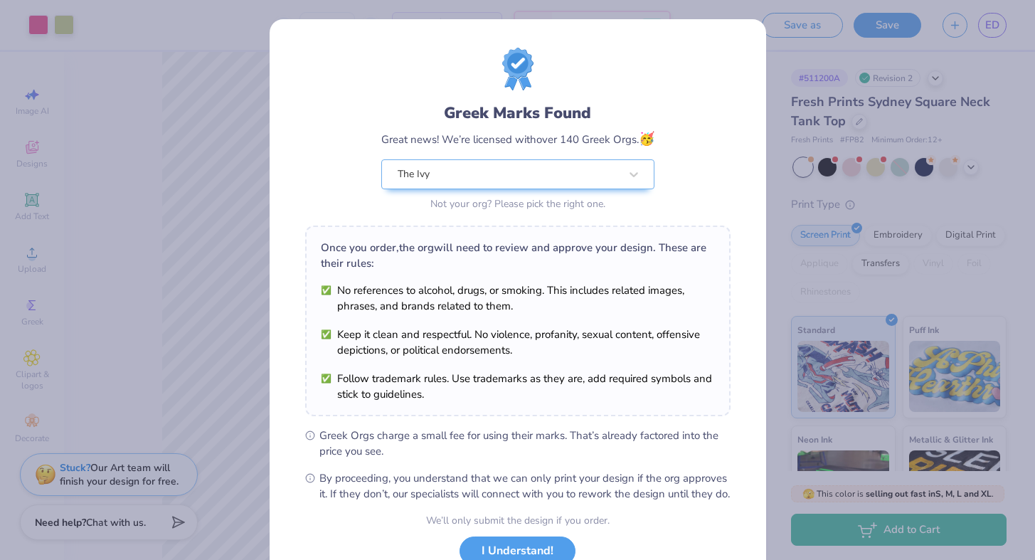
scroll to position [106, 0]
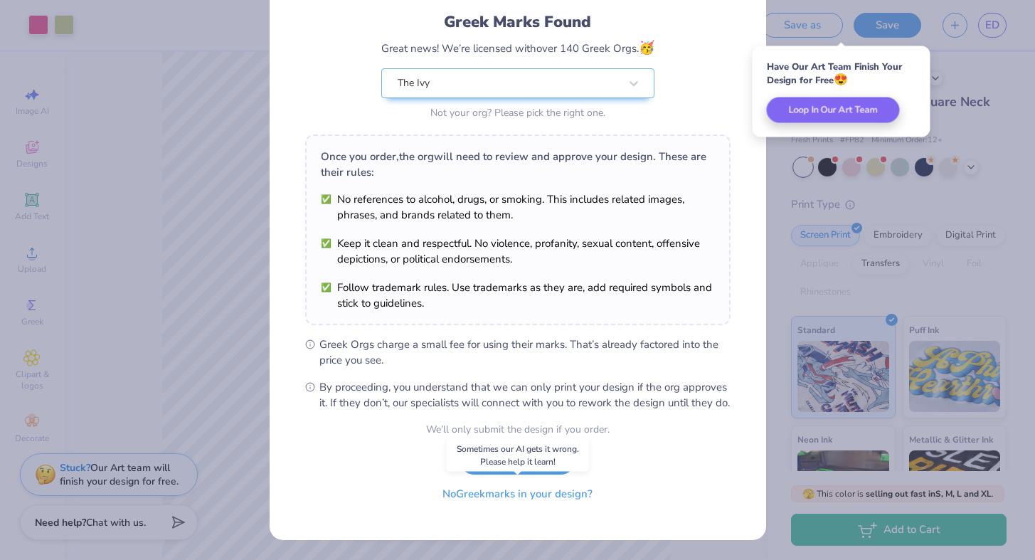
click at [545, 494] on button "No Greek marks in your design?" at bounding box center [518, 494] width 174 height 29
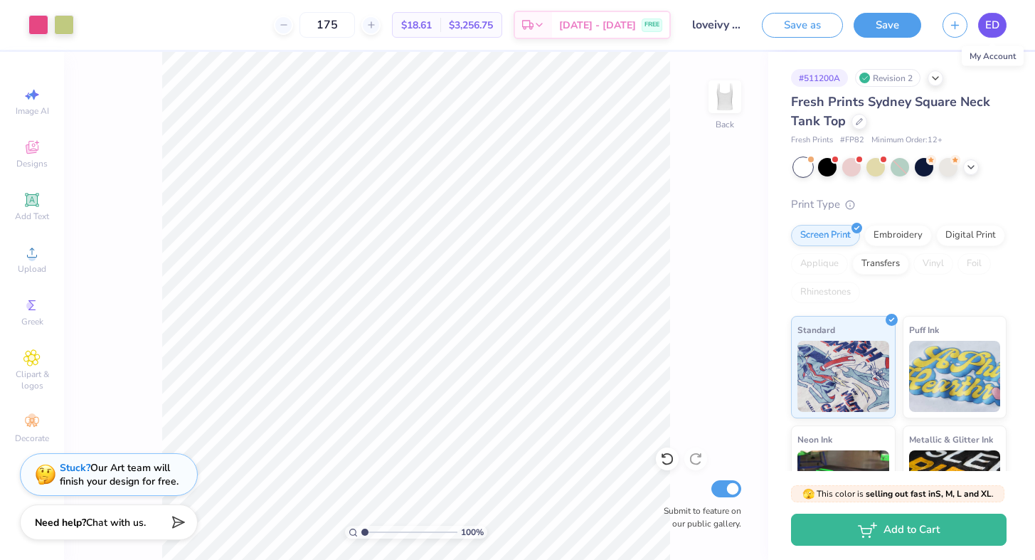
click at [990, 28] on span "ED" at bounding box center [993, 25] width 14 height 16
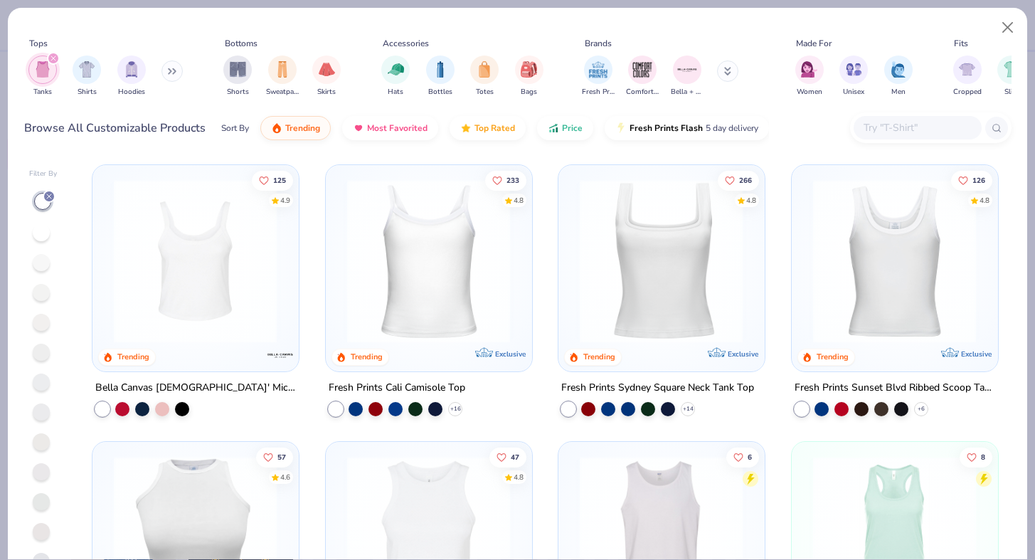
click at [461, 289] on img at bounding box center [428, 261] width 177 height 164
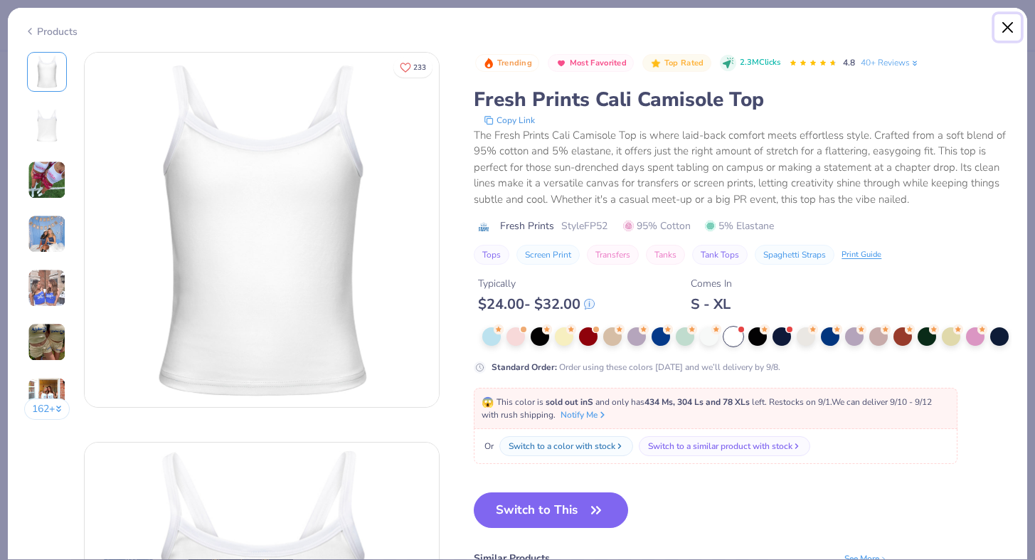
click at [1006, 21] on button "Close" at bounding box center [1008, 27] width 27 height 27
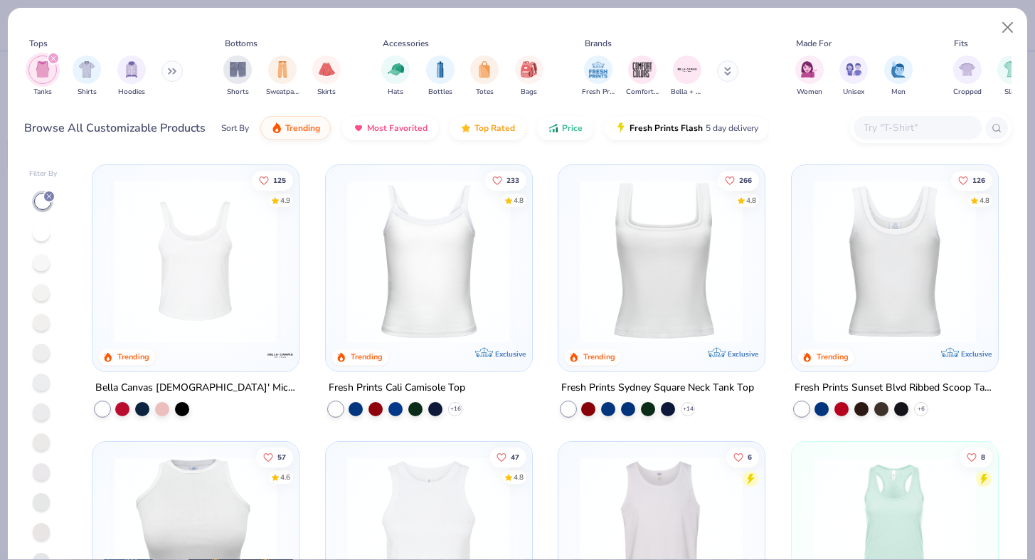
click at [695, 245] on img at bounding box center [661, 261] width 177 height 164
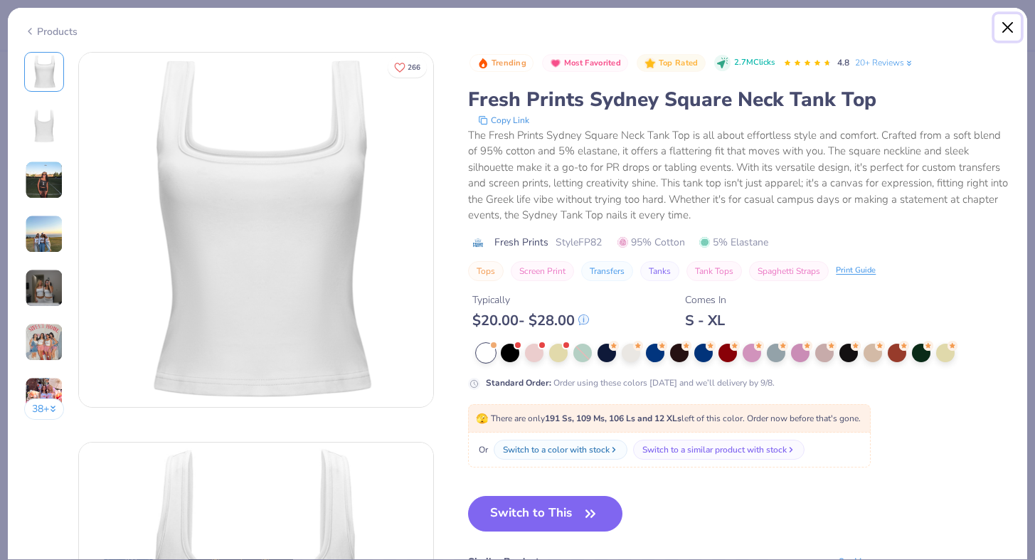
click at [1010, 29] on button "Close" at bounding box center [1008, 27] width 27 height 27
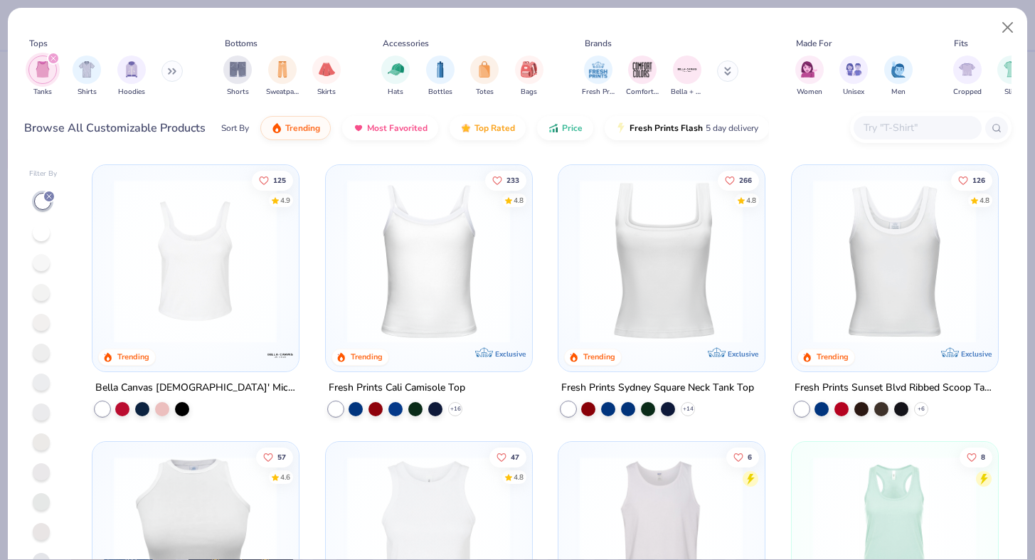
click at [253, 295] on img at bounding box center [195, 261] width 177 height 164
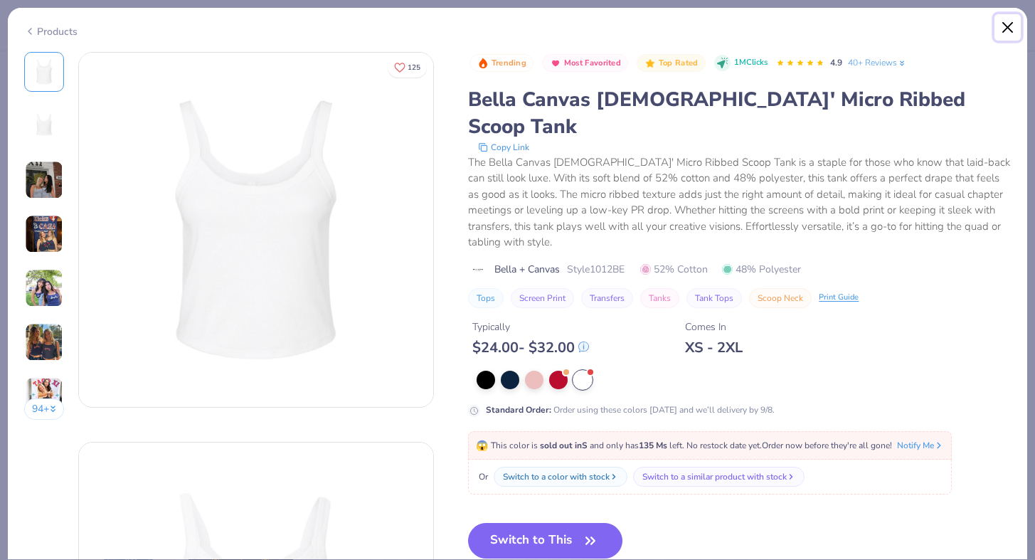
click at [1006, 26] on button "Close" at bounding box center [1008, 27] width 27 height 27
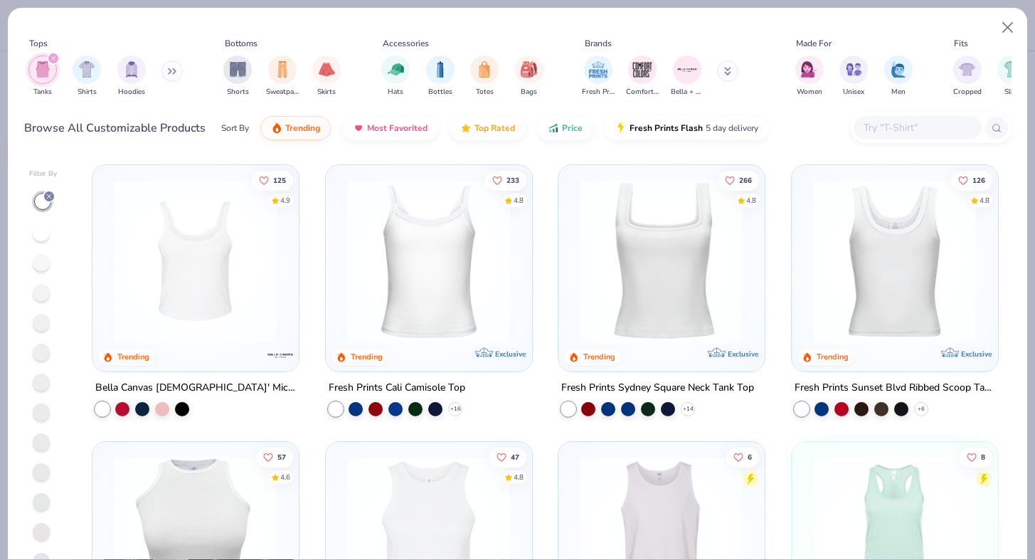
click at [867, 261] on img at bounding box center [894, 261] width 177 height 164
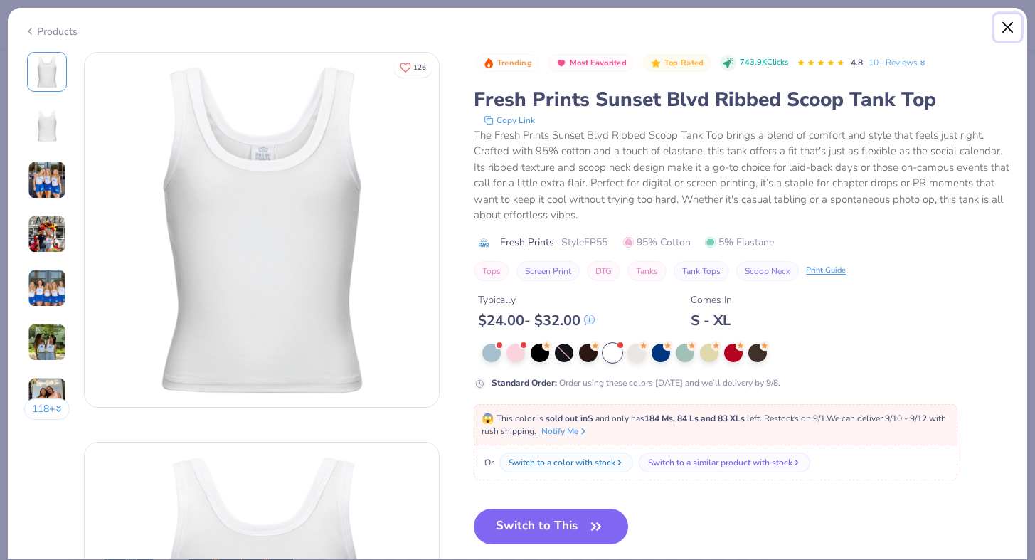
click at [1009, 22] on button "Close" at bounding box center [1008, 27] width 27 height 27
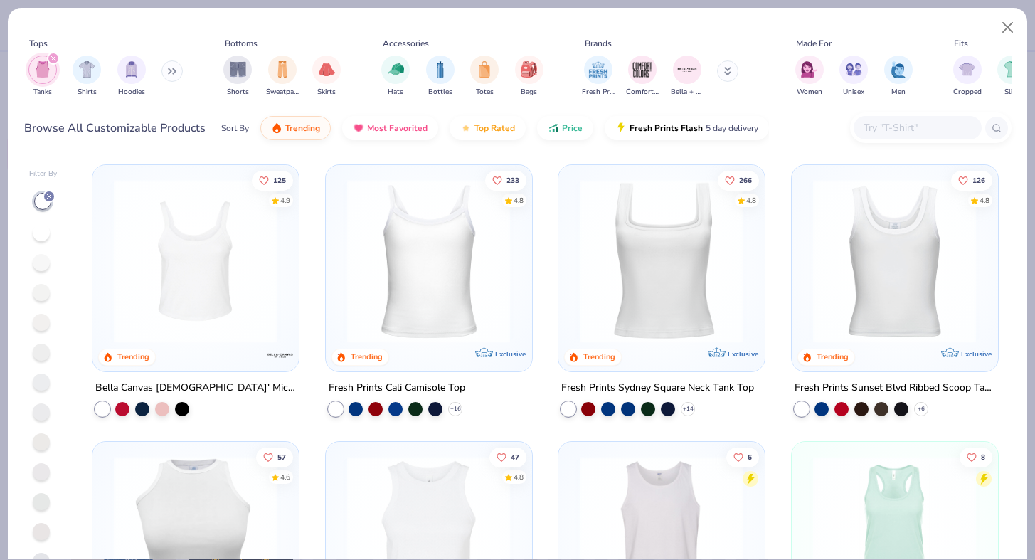
click at [468, 292] on img at bounding box center [428, 261] width 177 height 164
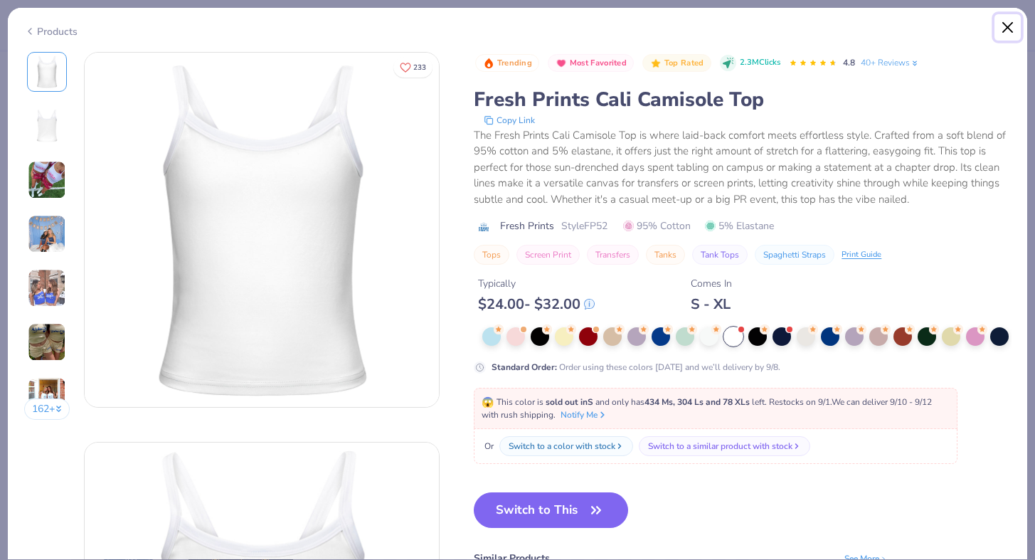
click at [1008, 21] on button "Close" at bounding box center [1008, 27] width 27 height 27
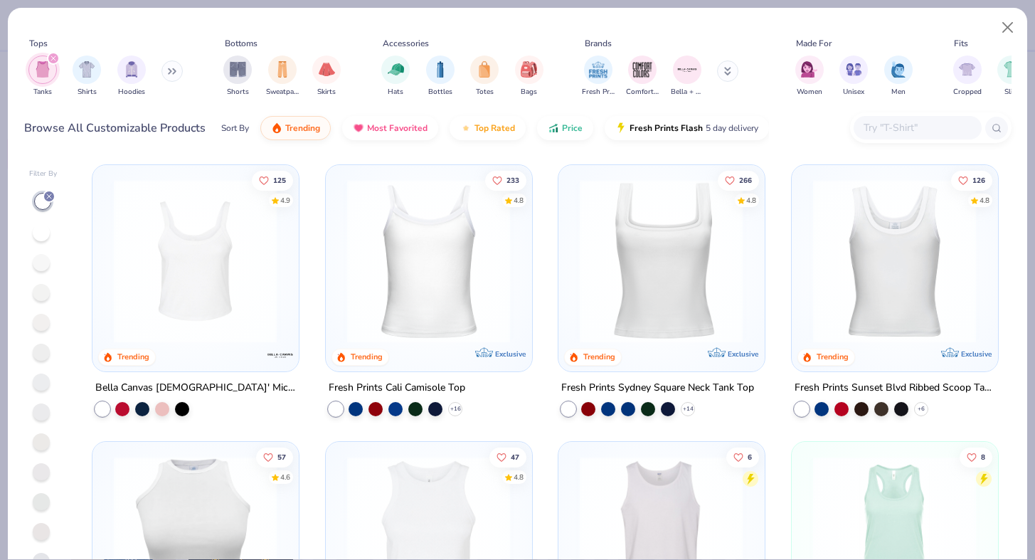
click at [700, 255] on img at bounding box center [661, 261] width 177 height 164
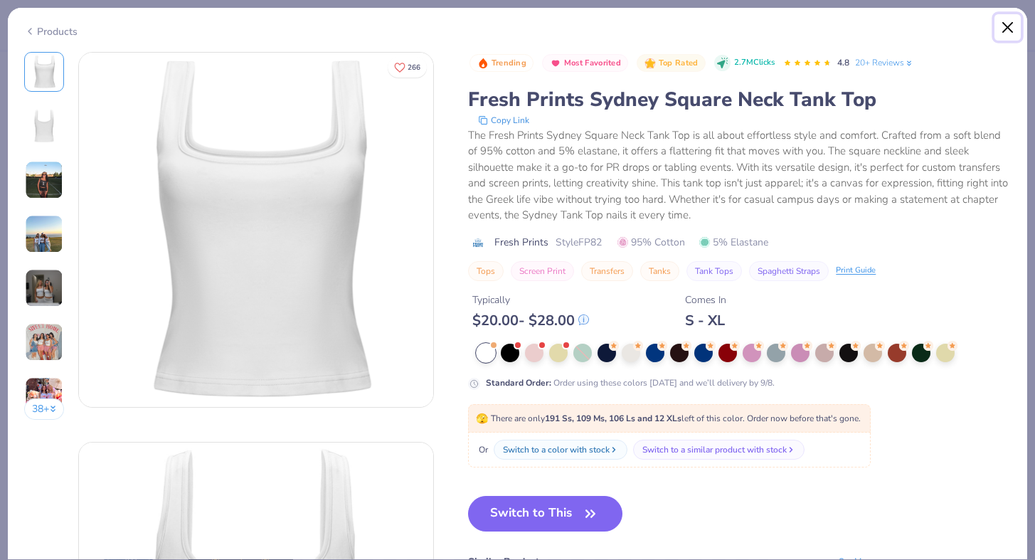
click at [1008, 26] on button "Close" at bounding box center [1008, 27] width 27 height 27
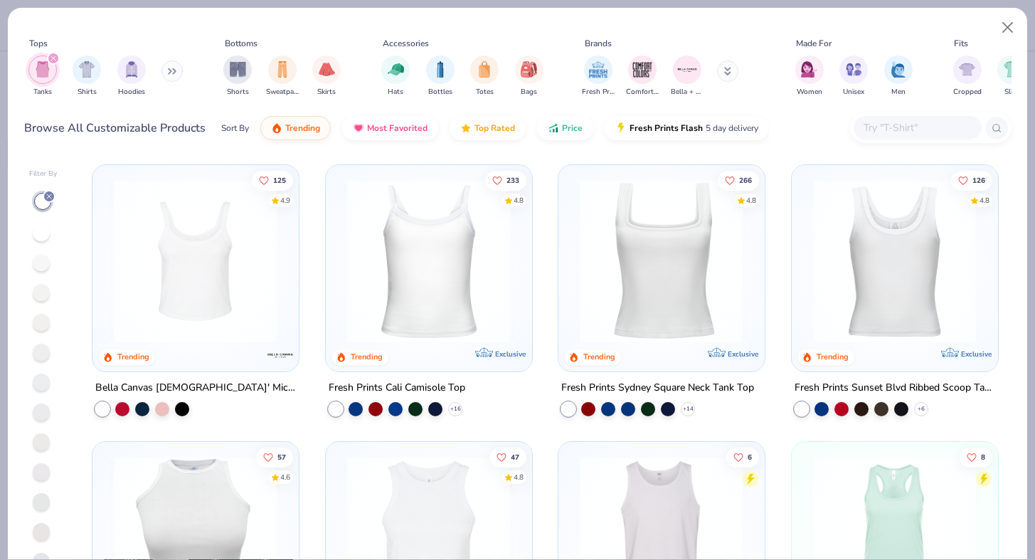
click at [900, 263] on img at bounding box center [894, 261] width 177 height 164
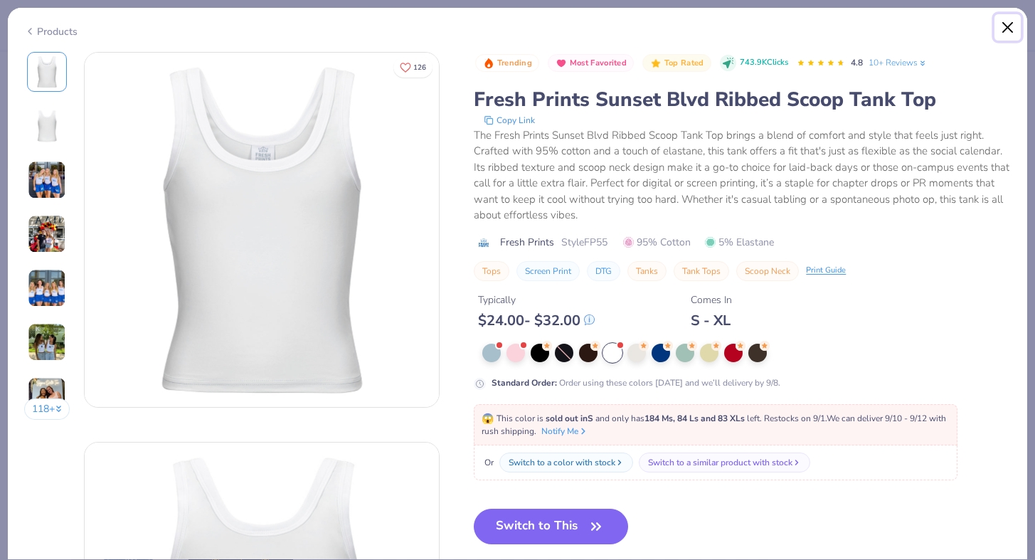
click at [1010, 26] on button "Close" at bounding box center [1008, 27] width 27 height 27
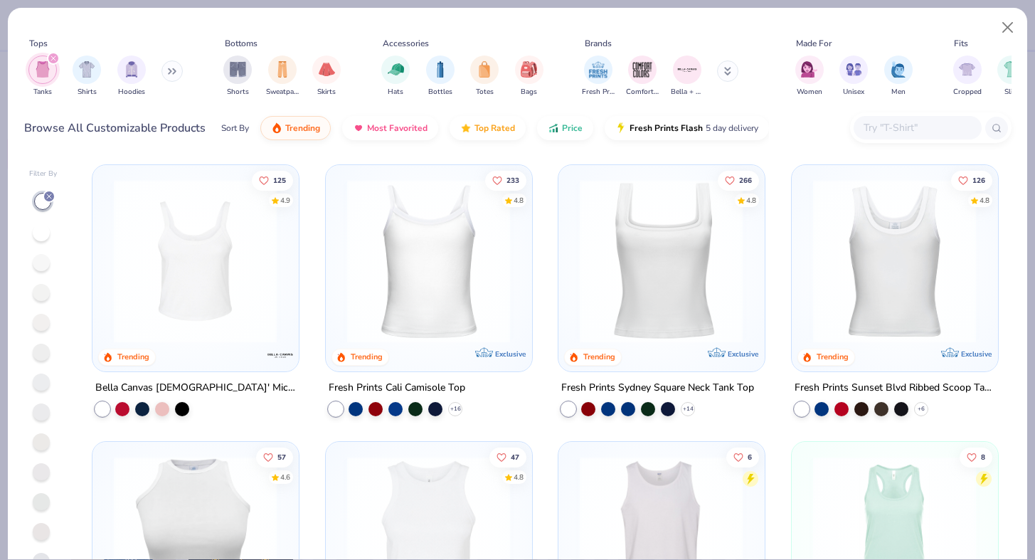
click at [201, 299] on img at bounding box center [195, 261] width 177 height 164
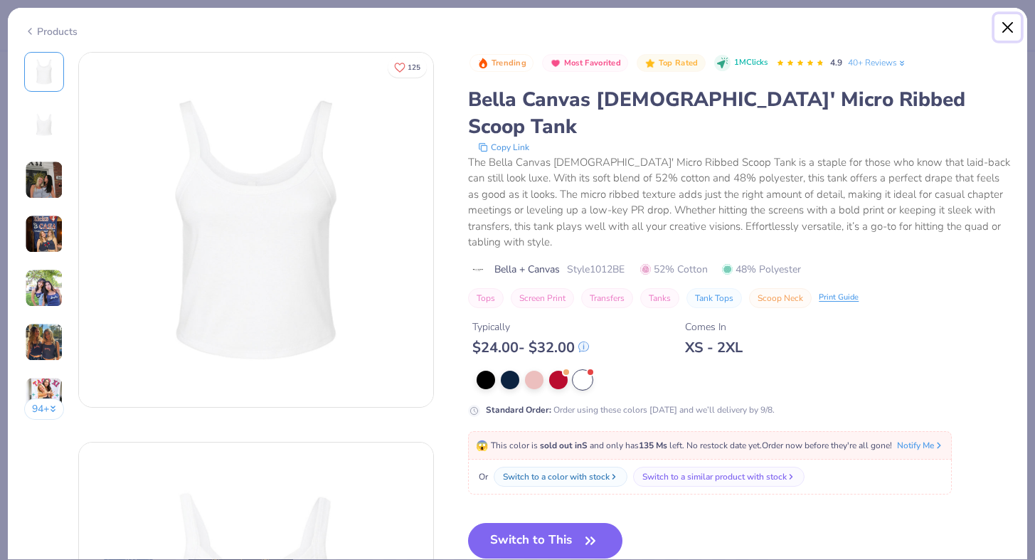
click at [1008, 26] on button "Close" at bounding box center [1008, 27] width 27 height 27
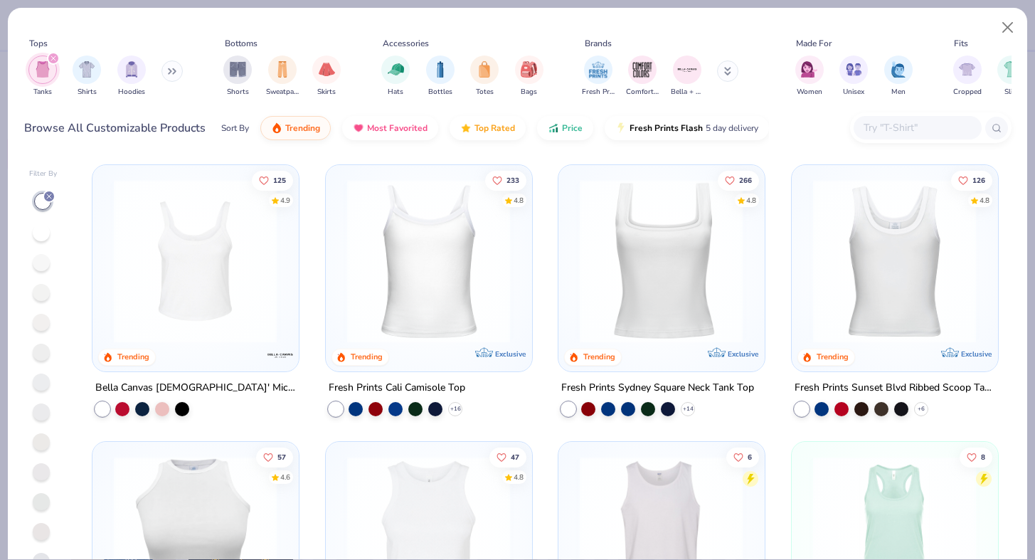
click at [648, 267] on img at bounding box center [661, 261] width 177 height 164
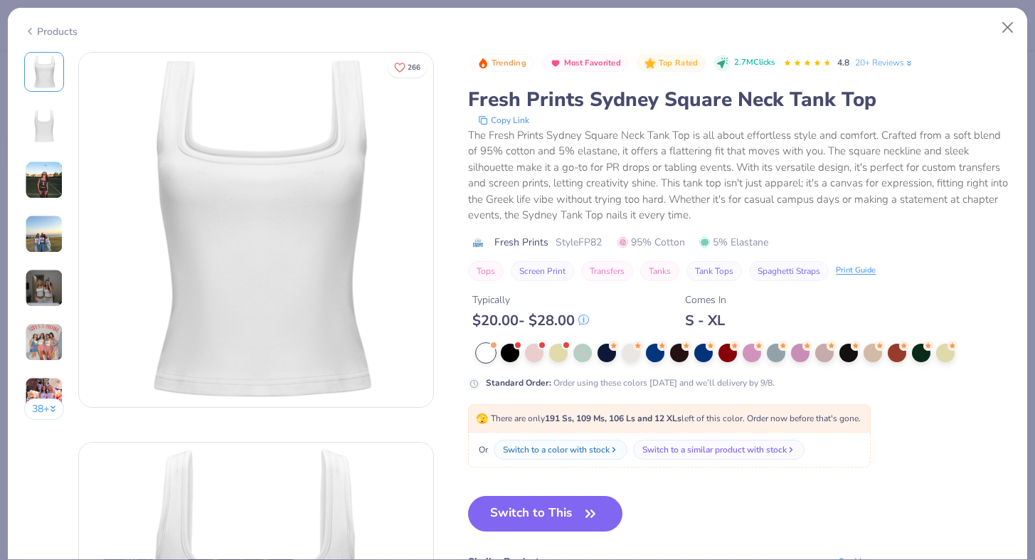
click at [569, 399] on div "Trending Most Favorited Top Rated 2.7M Clicks 4.8 20+ Reviews Fresh Prints Sydn…" at bounding box center [739, 370] width 543 height 636
click at [1013, 30] on button "Close" at bounding box center [1008, 27] width 27 height 27
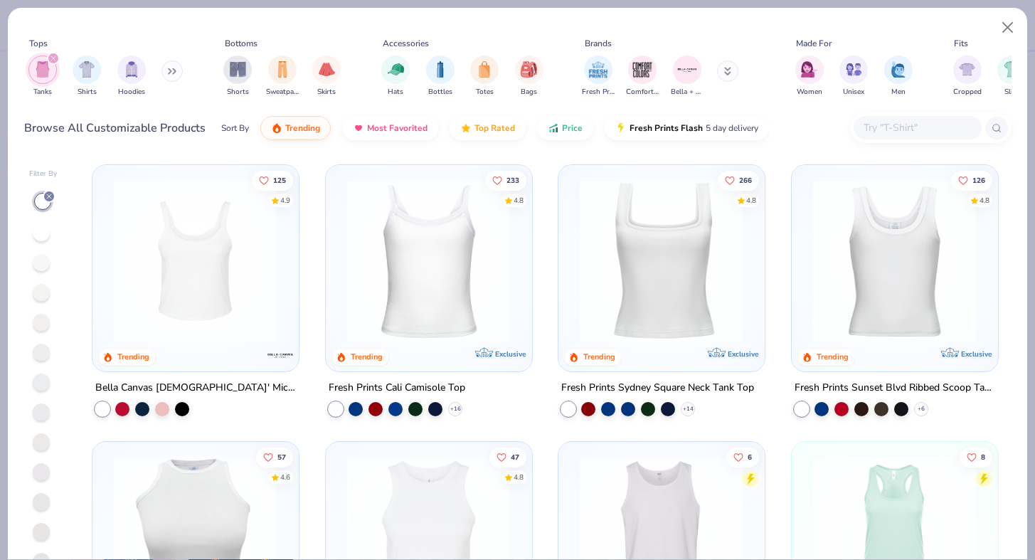
click at [259, 287] on img at bounding box center [195, 261] width 177 height 164
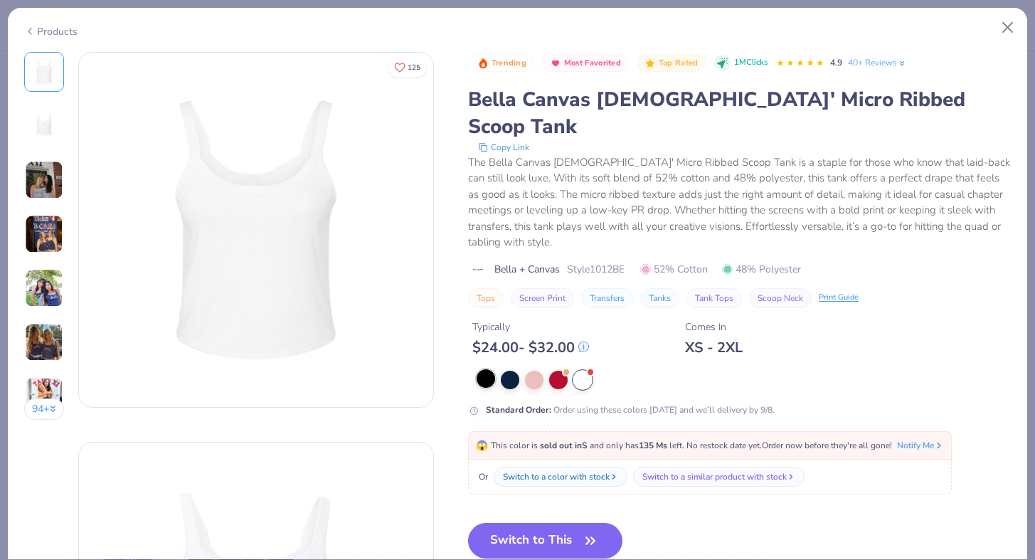
click at [490, 369] on div at bounding box center [486, 378] width 19 height 19
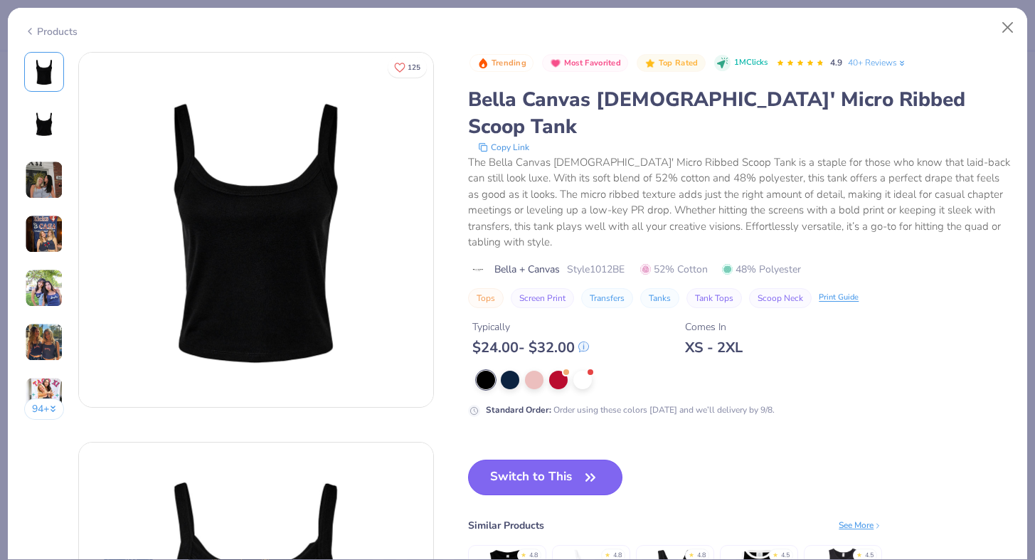
click at [579, 460] on button "Switch to This" at bounding box center [545, 478] width 154 height 36
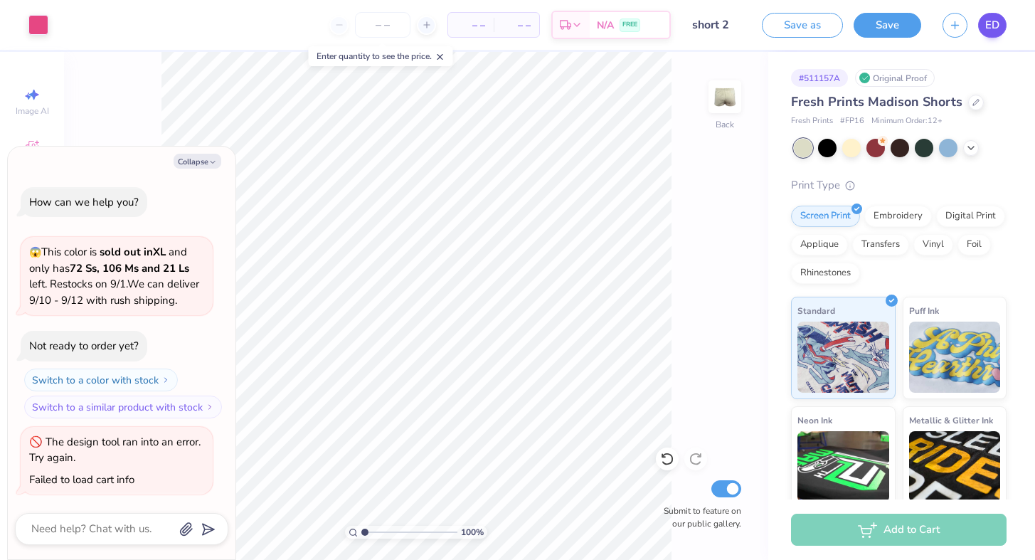
click at [989, 30] on span "ED" at bounding box center [993, 25] width 14 height 16
click at [984, 25] on link "ED" at bounding box center [993, 25] width 28 height 25
click at [989, 26] on span "ED" at bounding box center [993, 25] width 14 height 16
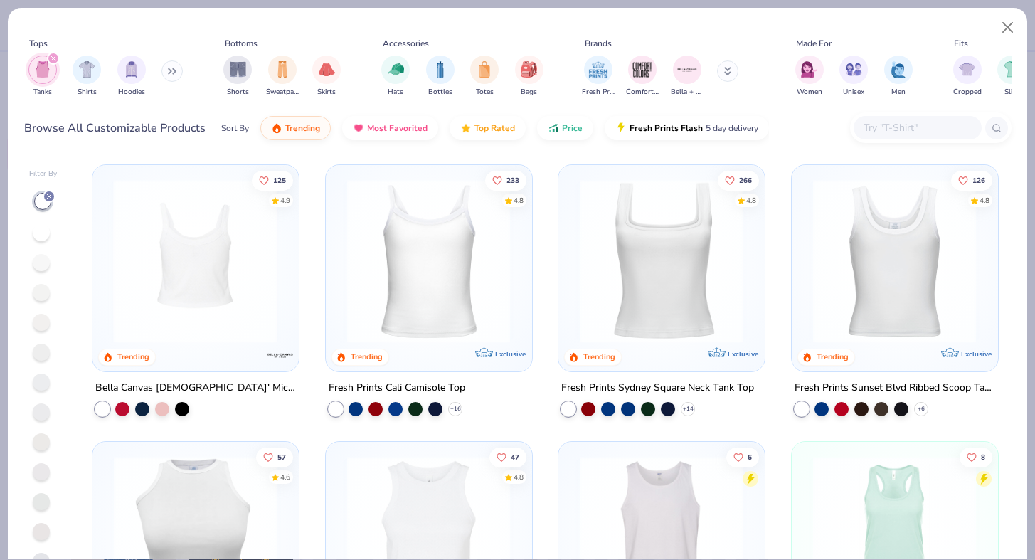
click at [249, 268] on img at bounding box center [195, 261] width 177 height 164
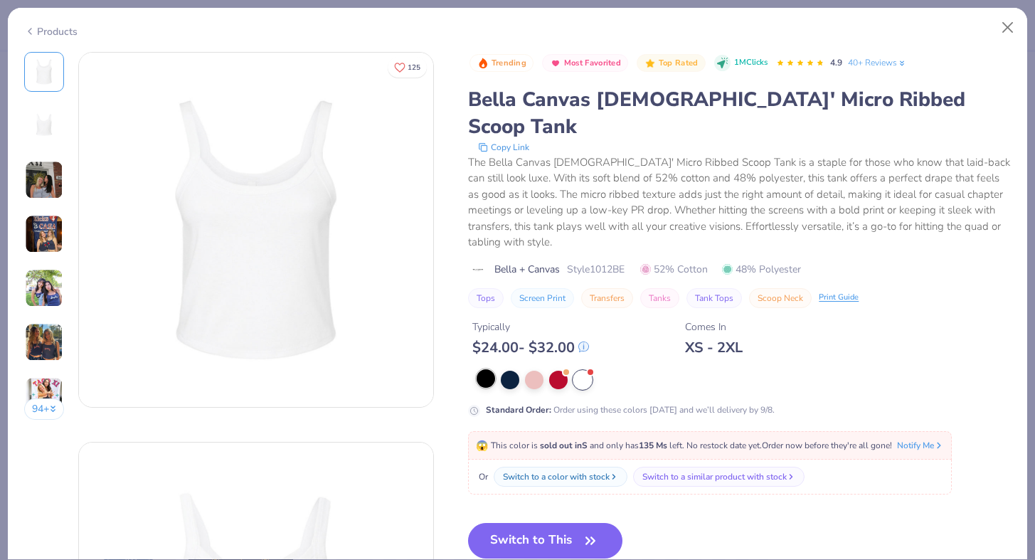
click at [485, 369] on div at bounding box center [486, 378] width 19 height 19
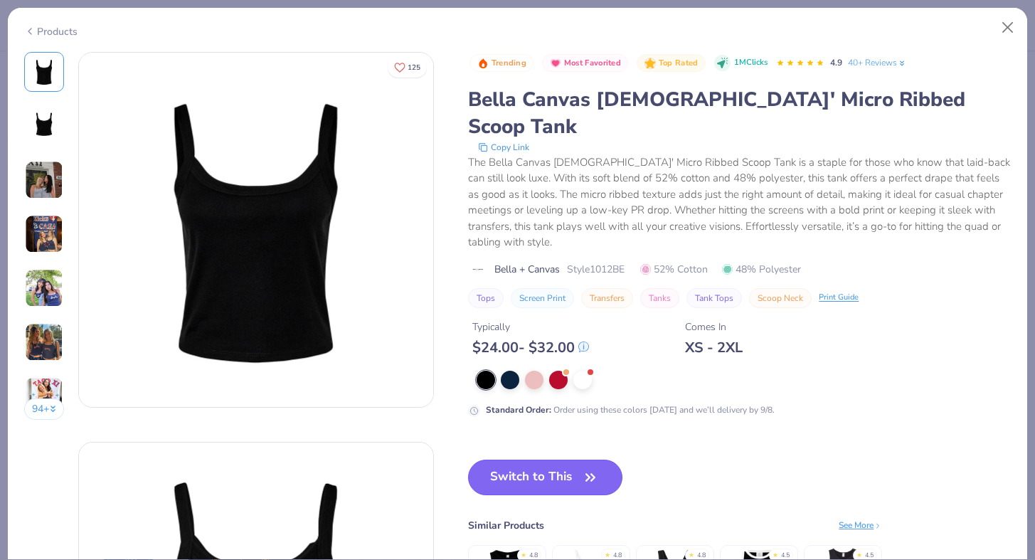
click at [557, 460] on button "Switch to This" at bounding box center [545, 478] width 154 height 36
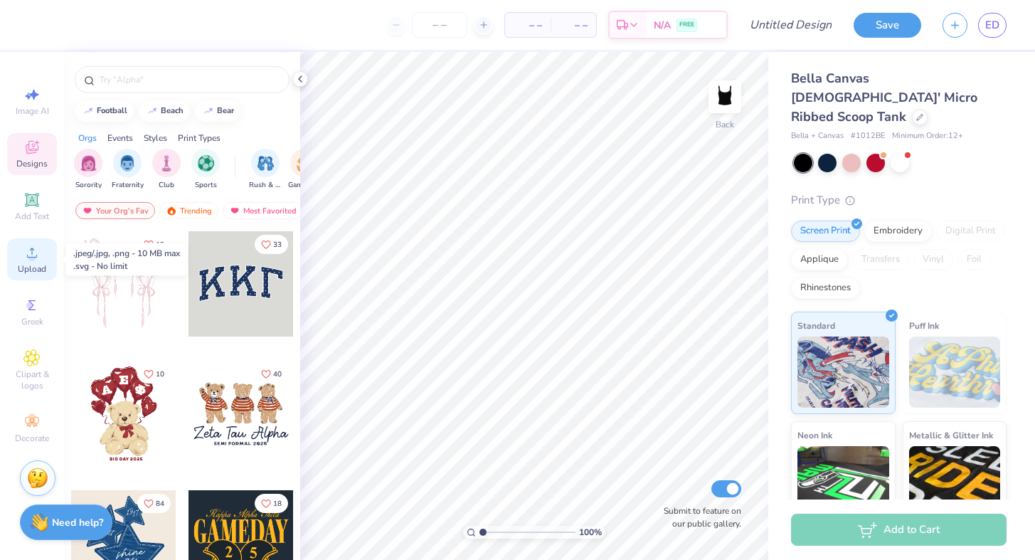
click at [32, 266] on span "Upload" at bounding box center [32, 268] width 28 height 11
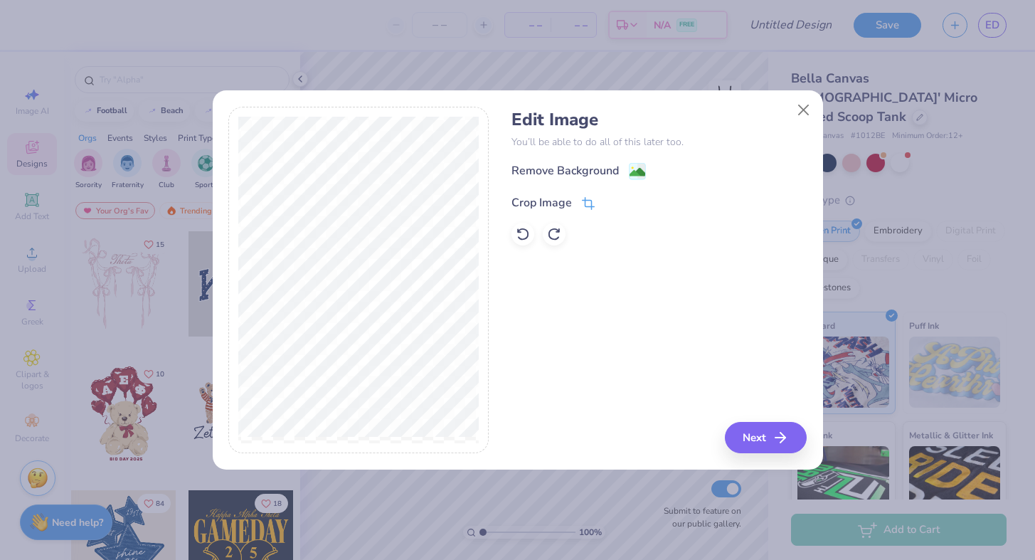
click at [584, 201] on icon at bounding box center [587, 205] width 9 height 9
click at [609, 197] on icon at bounding box center [612, 201] width 9 height 9
click at [781, 440] on icon "button" at bounding box center [784, 437] width 17 height 17
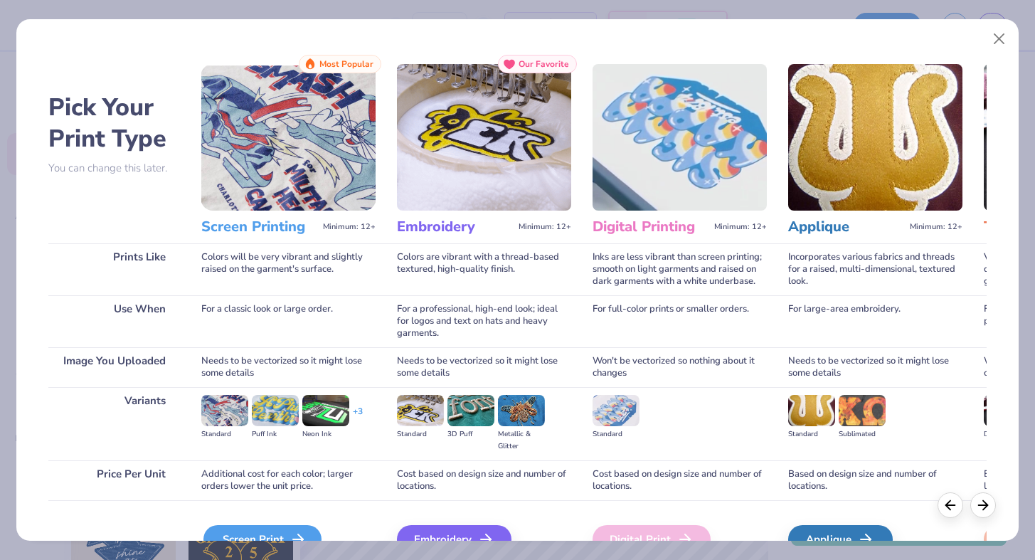
click at [296, 531] on icon at bounding box center [298, 539] width 17 height 17
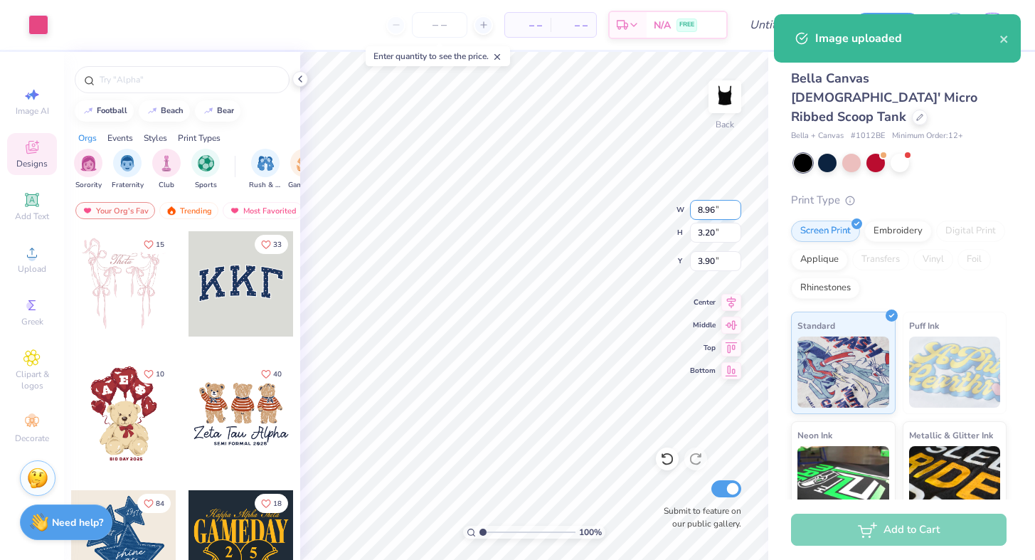
click at [684, 209] on div "100 % Back W 8.96 8.96 " H 3.20 3.20 " Y 3.90 3.90 " Center Middle Top Bottom S…" at bounding box center [534, 306] width 468 height 508
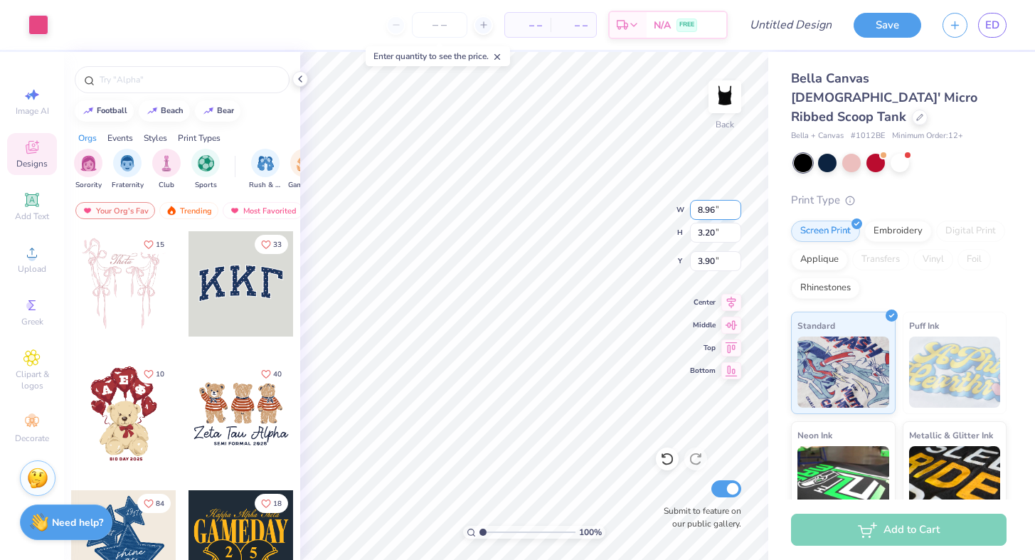
click at [714, 207] on input "8.96" at bounding box center [715, 210] width 51 height 20
type input "8"
type input "4.49"
type input "1.61"
type input "1.20"
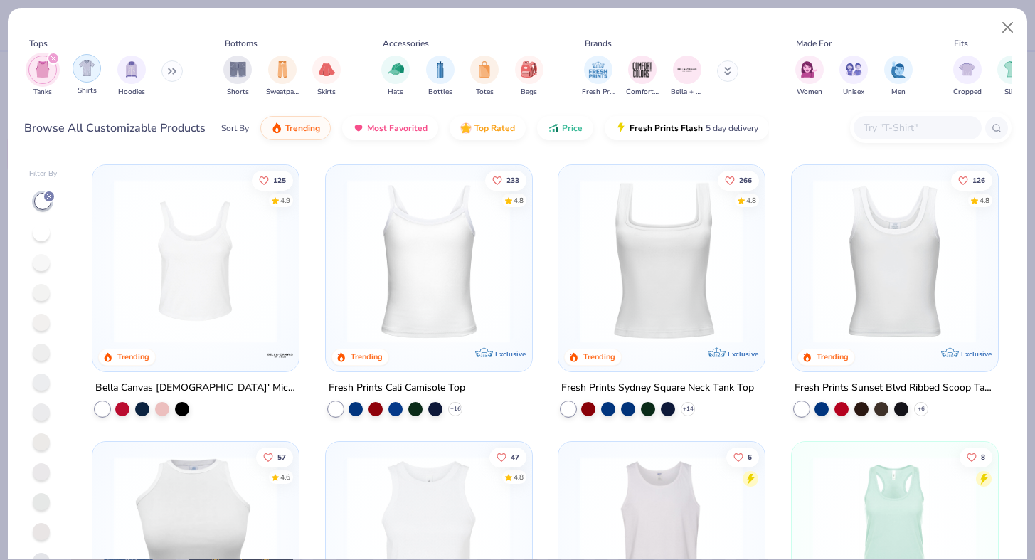
click at [91, 70] on img "filter for Shirts" at bounding box center [87, 68] width 16 height 16
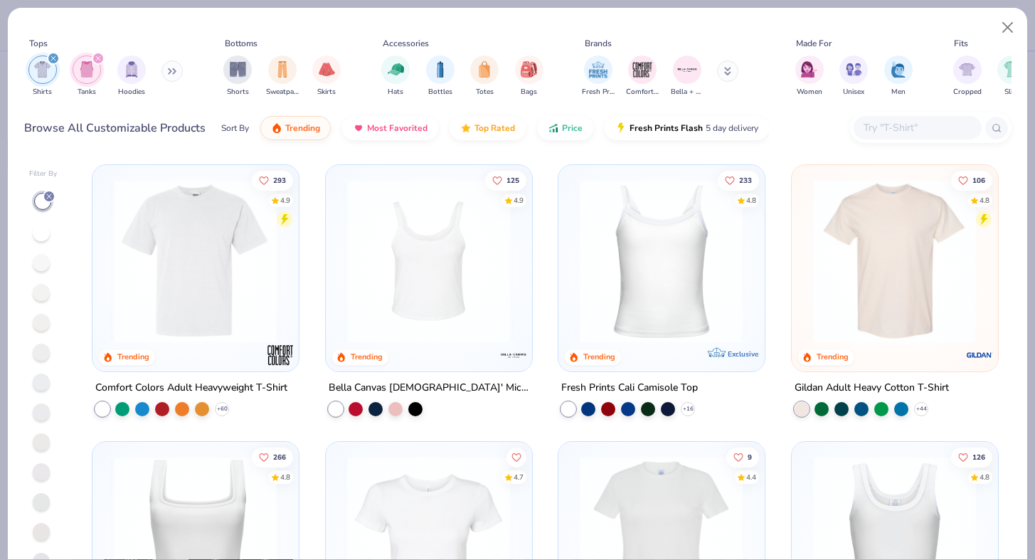
click at [52, 58] on icon "filter for Shirts" at bounding box center [53, 58] width 4 height 4
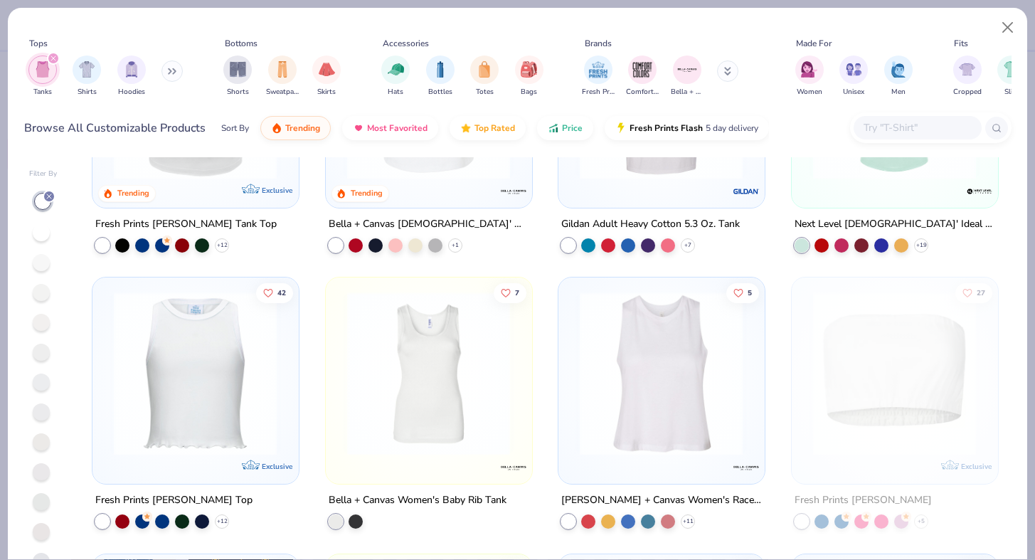
scroll to position [438, 0]
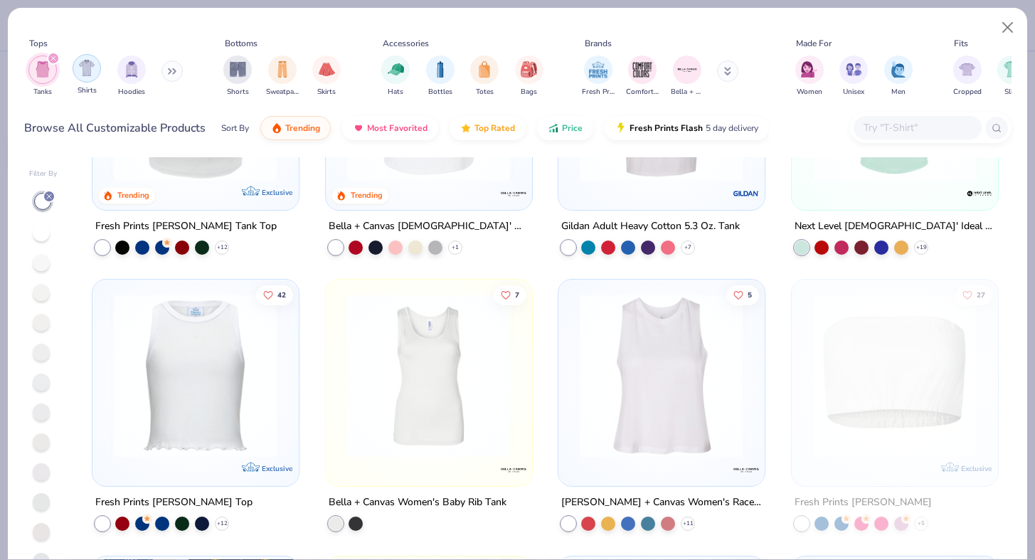
click at [87, 72] on img "filter for Shirts" at bounding box center [87, 68] width 16 height 16
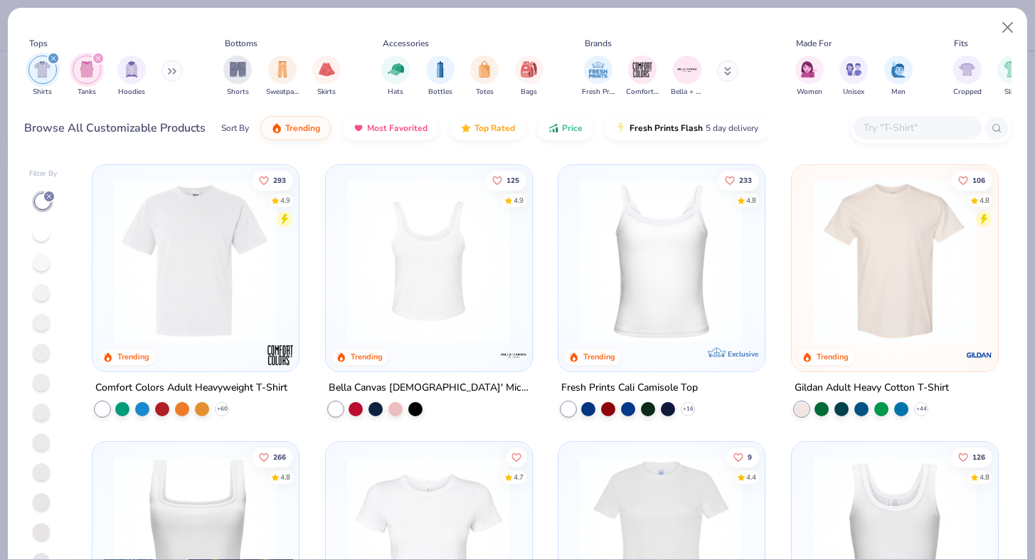
click at [96, 59] on icon "filter for Tanks" at bounding box center [98, 59] width 6 height 6
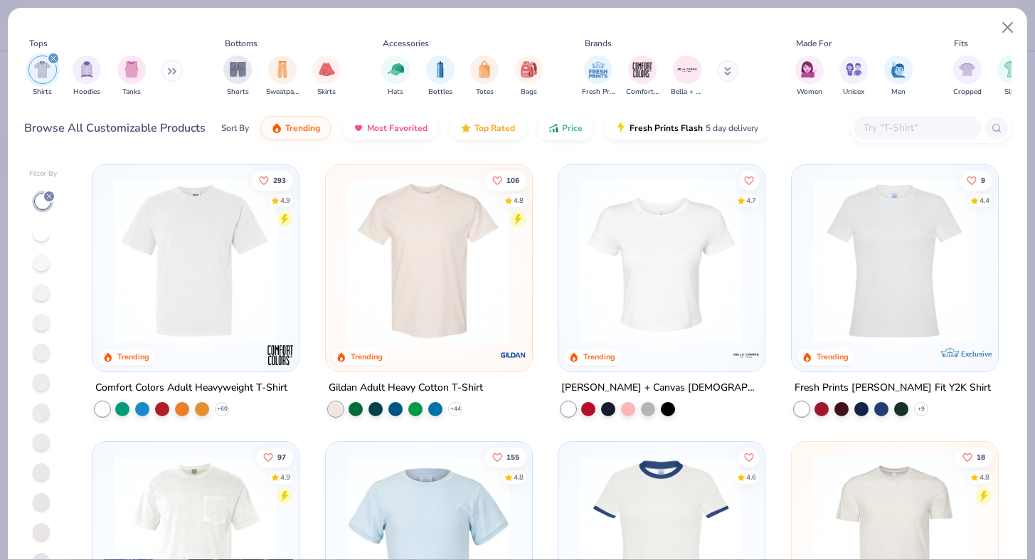
scroll to position [30, 0]
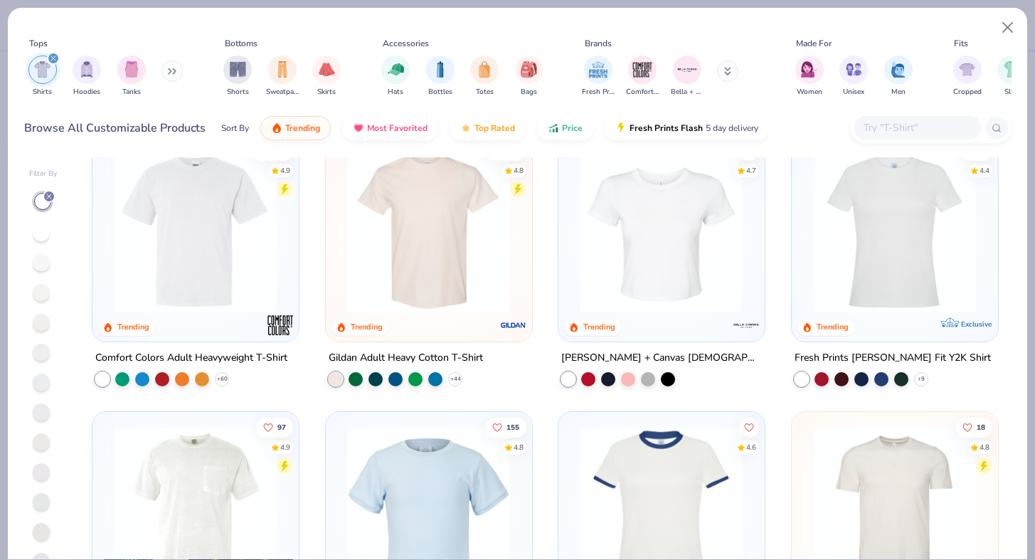
click at [689, 235] on img at bounding box center [661, 231] width 177 height 164
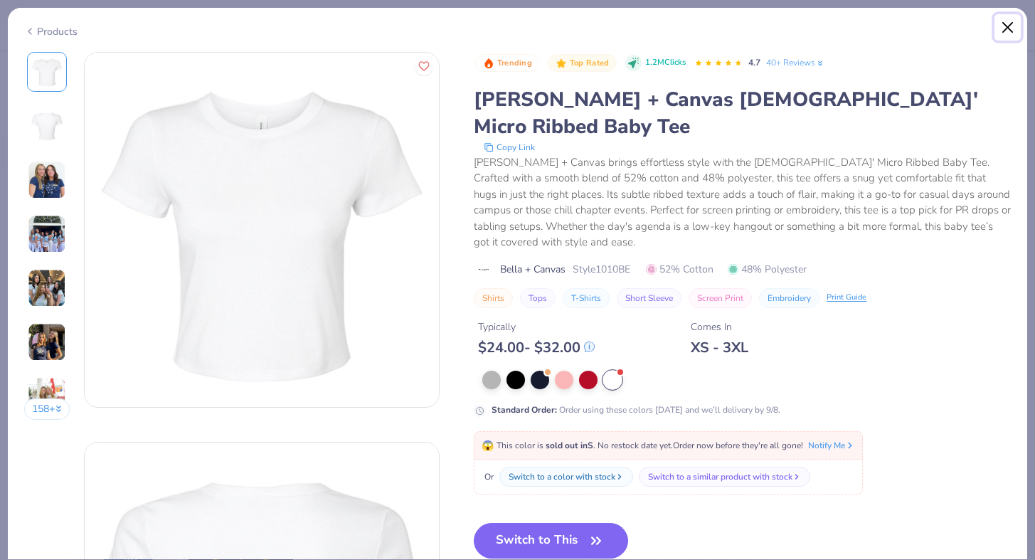
click at [1008, 26] on button "Close" at bounding box center [1008, 27] width 27 height 27
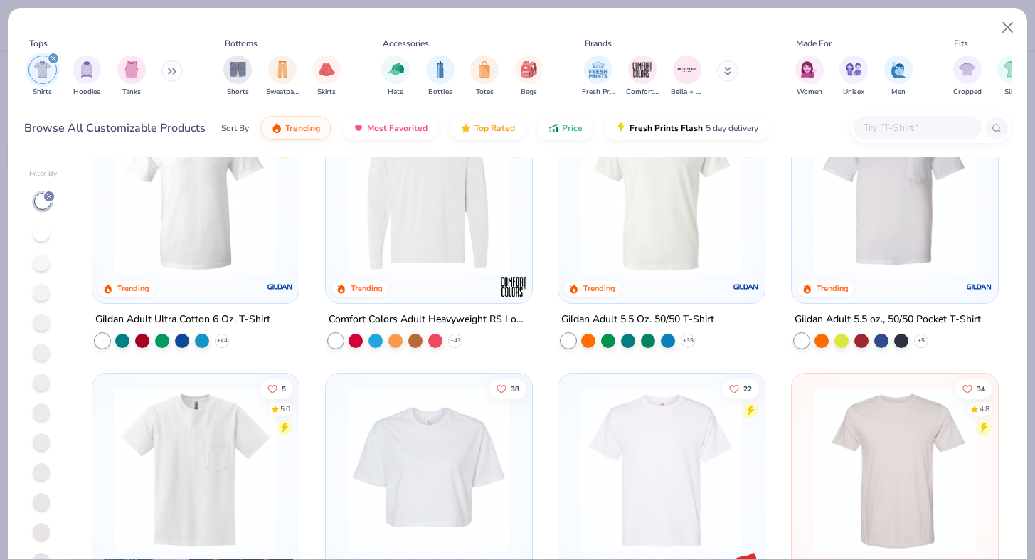
scroll to position [626, 0]
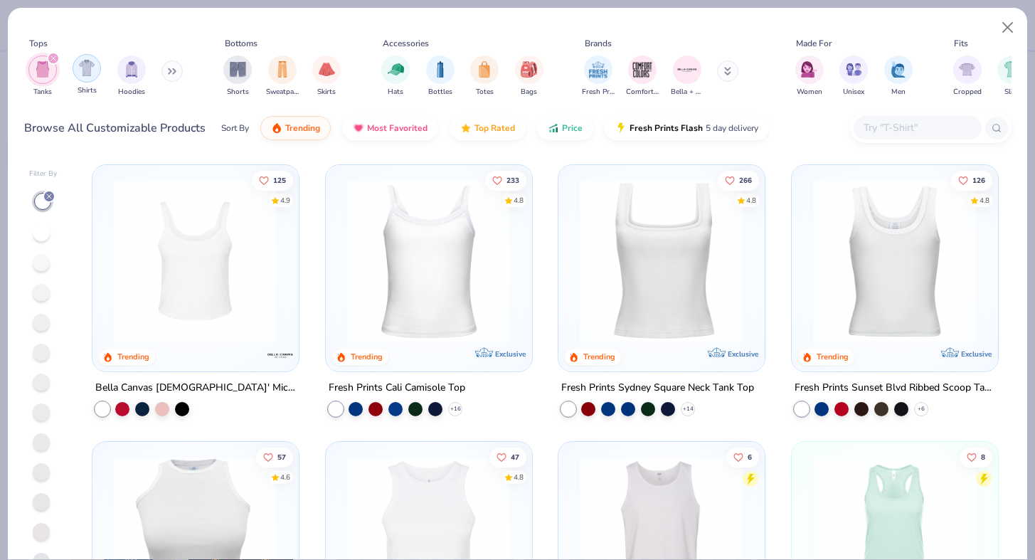
click at [95, 69] on div "filter for Shirts" at bounding box center [87, 68] width 28 height 28
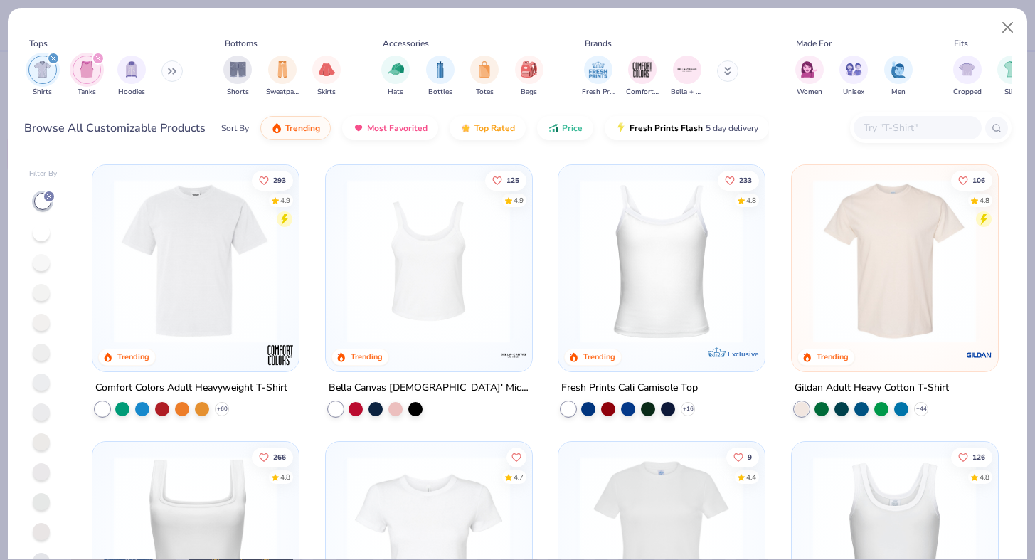
click at [97, 58] on icon "filter for Tanks" at bounding box center [98, 58] width 4 height 4
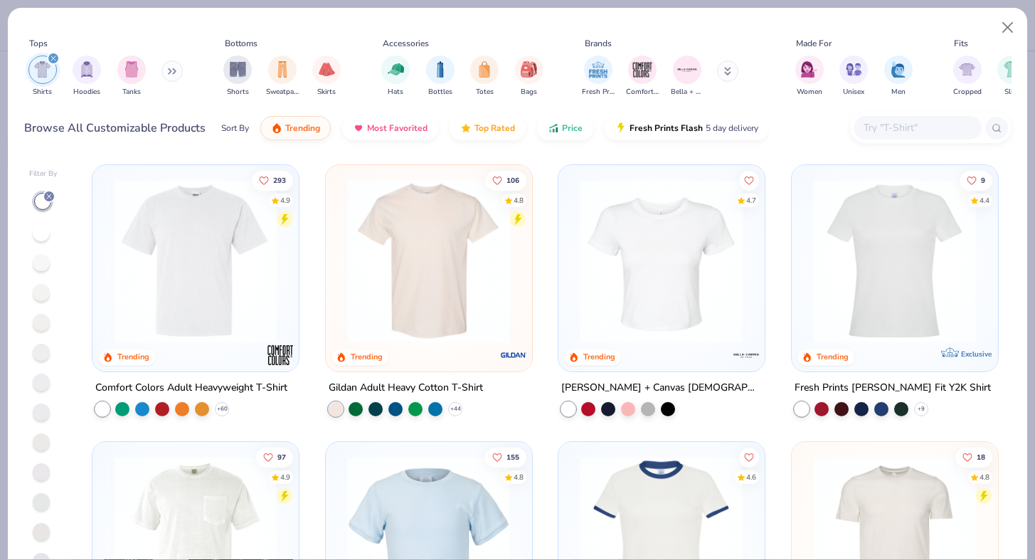
click at [640, 285] on img at bounding box center [661, 261] width 177 height 164
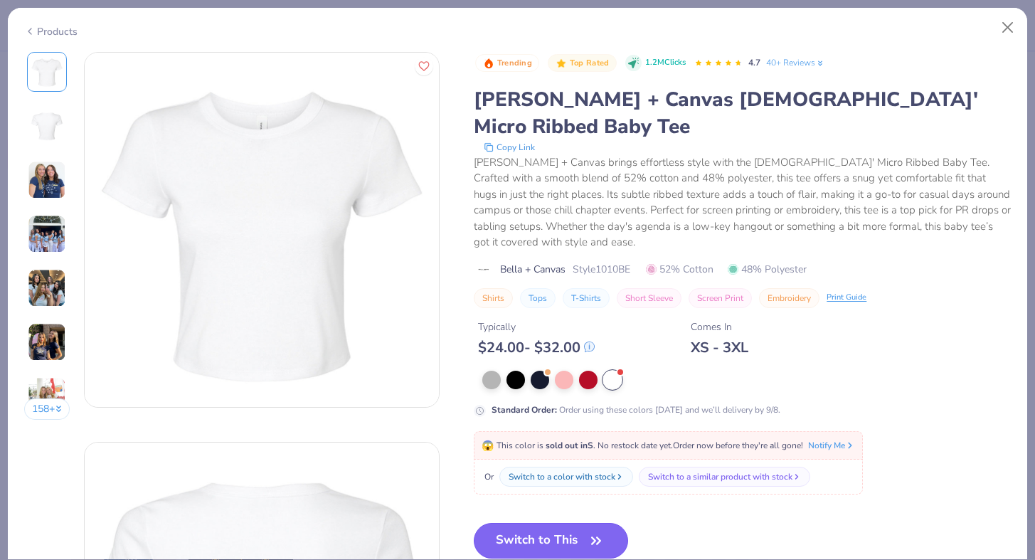
click at [573, 523] on button "Switch to This" at bounding box center [551, 541] width 154 height 36
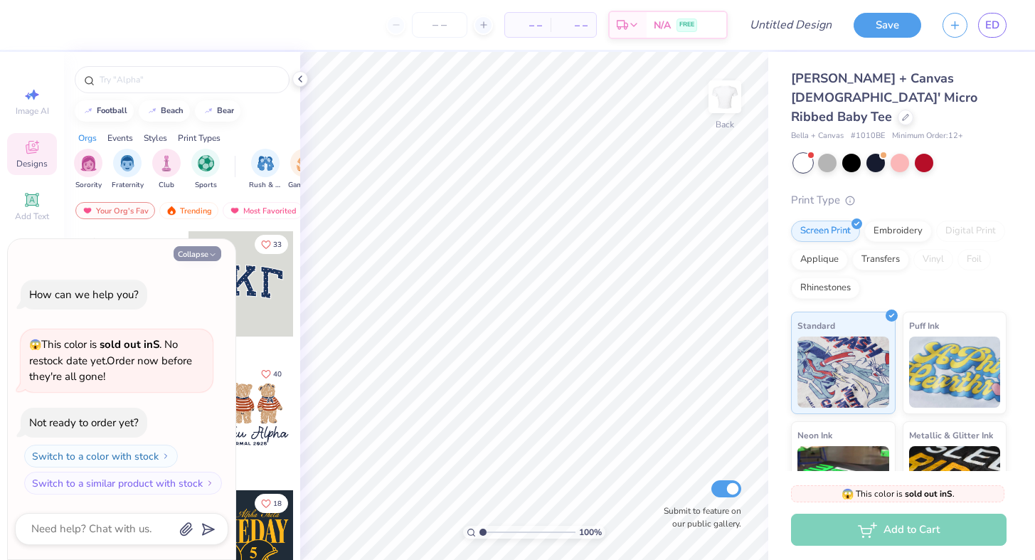
click at [211, 253] on icon "button" at bounding box center [213, 255] width 9 height 9
type textarea "x"
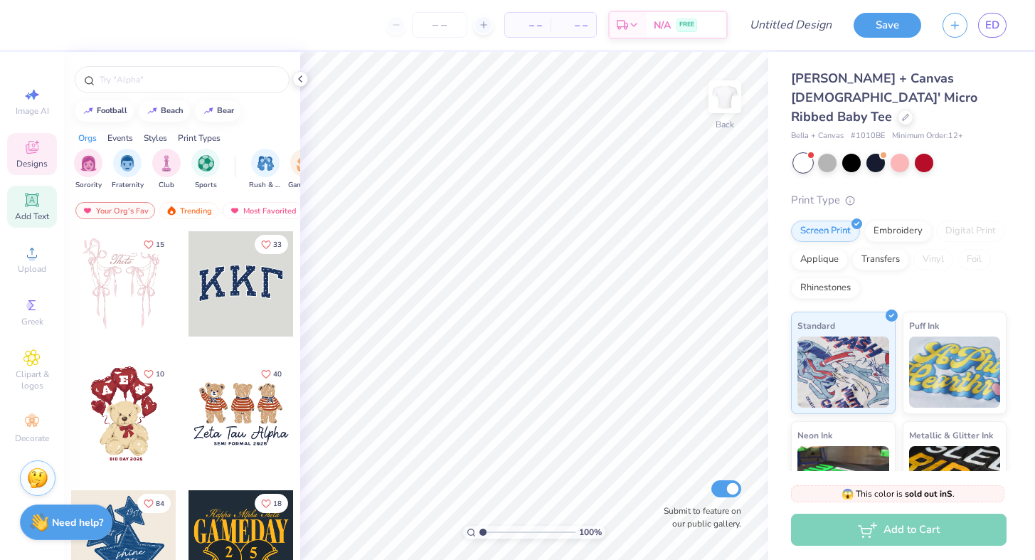
click at [43, 199] on div "Add Text" at bounding box center [32, 207] width 50 height 42
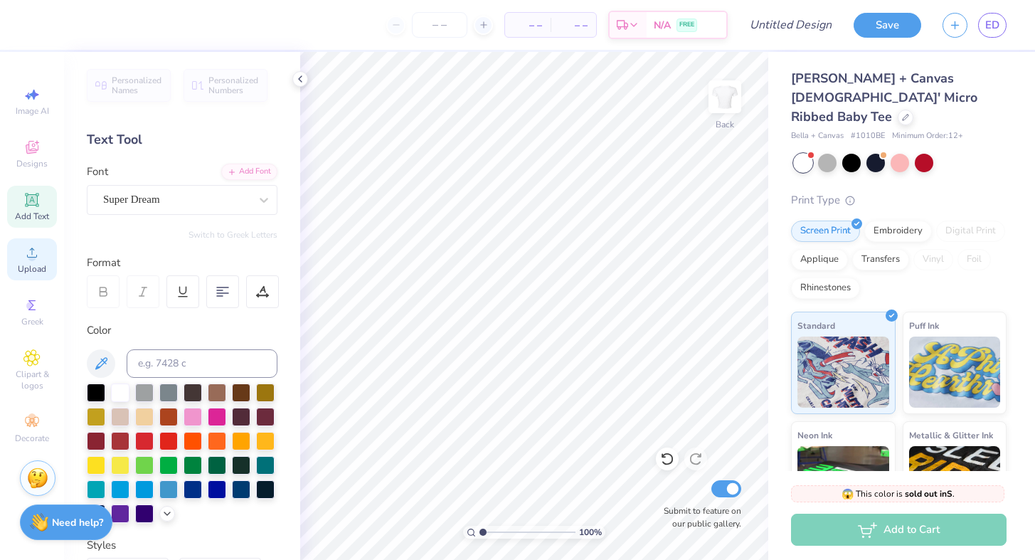
click at [35, 255] on circle at bounding box center [32, 257] width 8 height 8
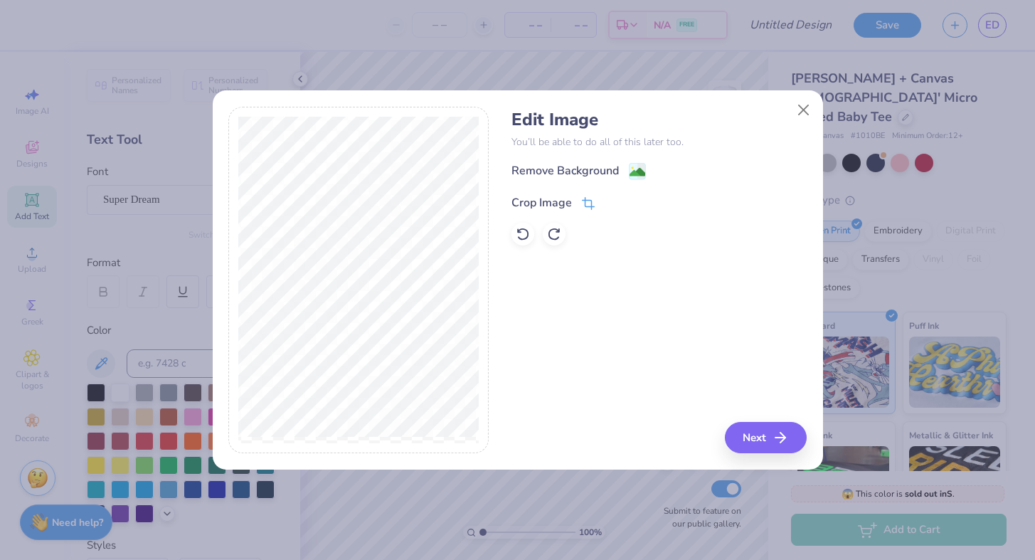
click at [586, 209] on icon at bounding box center [588, 203] width 13 height 13
click at [589, 201] on icon at bounding box center [588, 202] width 13 height 13
click at [609, 199] on icon at bounding box center [612, 201] width 9 height 9
click at [748, 423] on button "Next" at bounding box center [768, 437] width 82 height 31
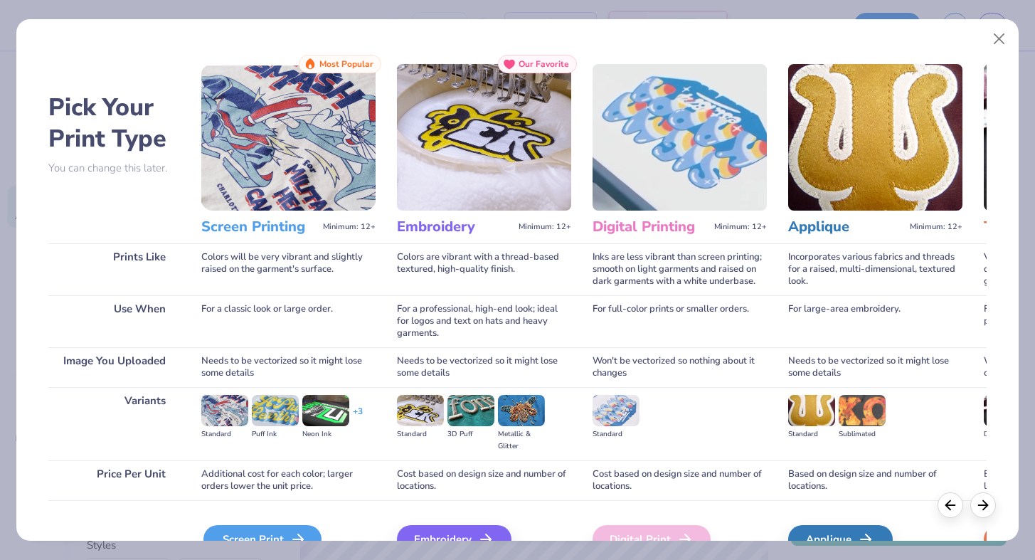
click at [292, 529] on div "Screen Print" at bounding box center [263, 539] width 118 height 28
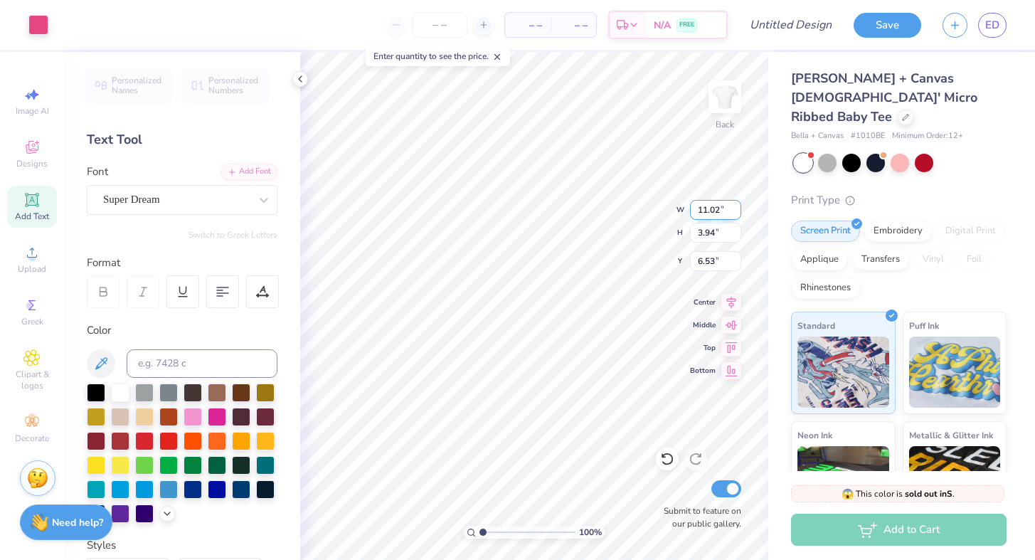
click at [687, 202] on div "100 % Back W 11.02 11.02 " H 3.94 3.94 " Y 6.53 6.53 " Center Middle Top Bottom…" at bounding box center [534, 306] width 468 height 508
